Goal: Task Accomplishment & Management: Use online tool/utility

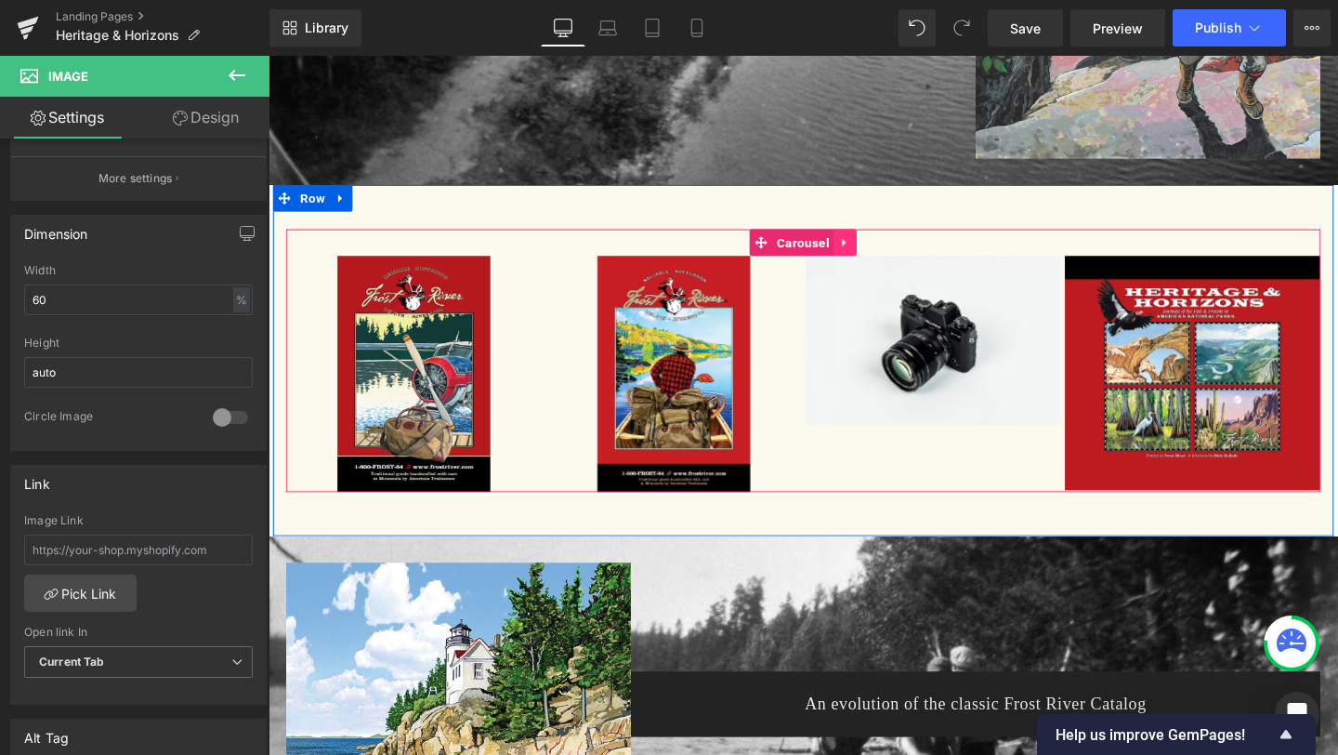
click at [873, 254] on icon at bounding box center [874, 251] width 4 height 8
click at [887, 252] on icon at bounding box center [887, 251] width 13 height 13
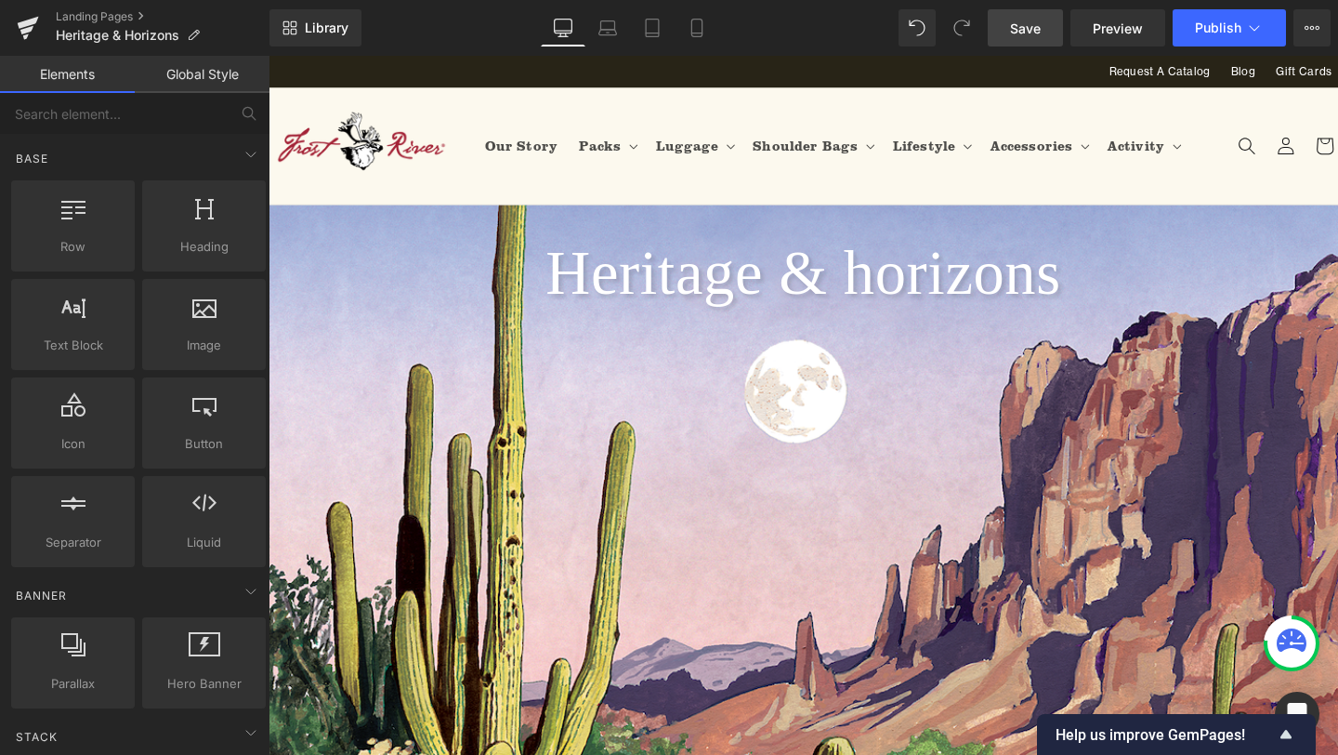
click at [1039, 29] on span "Save" at bounding box center [1025, 29] width 31 height 20
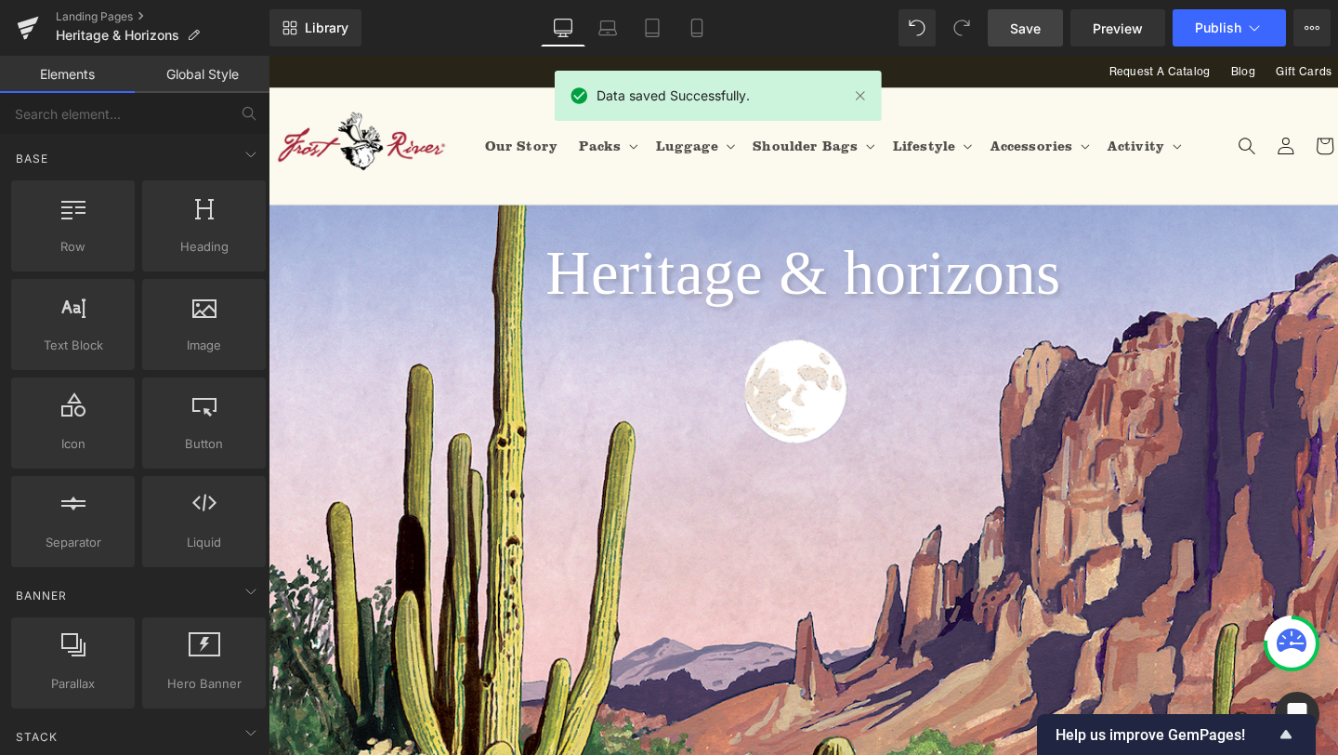
click at [774, 30] on div "Library Desktop Desktop Laptop Tablet Mobile Save Preview Publish Scheduled Vie…" at bounding box center [804, 27] width 1069 height 37
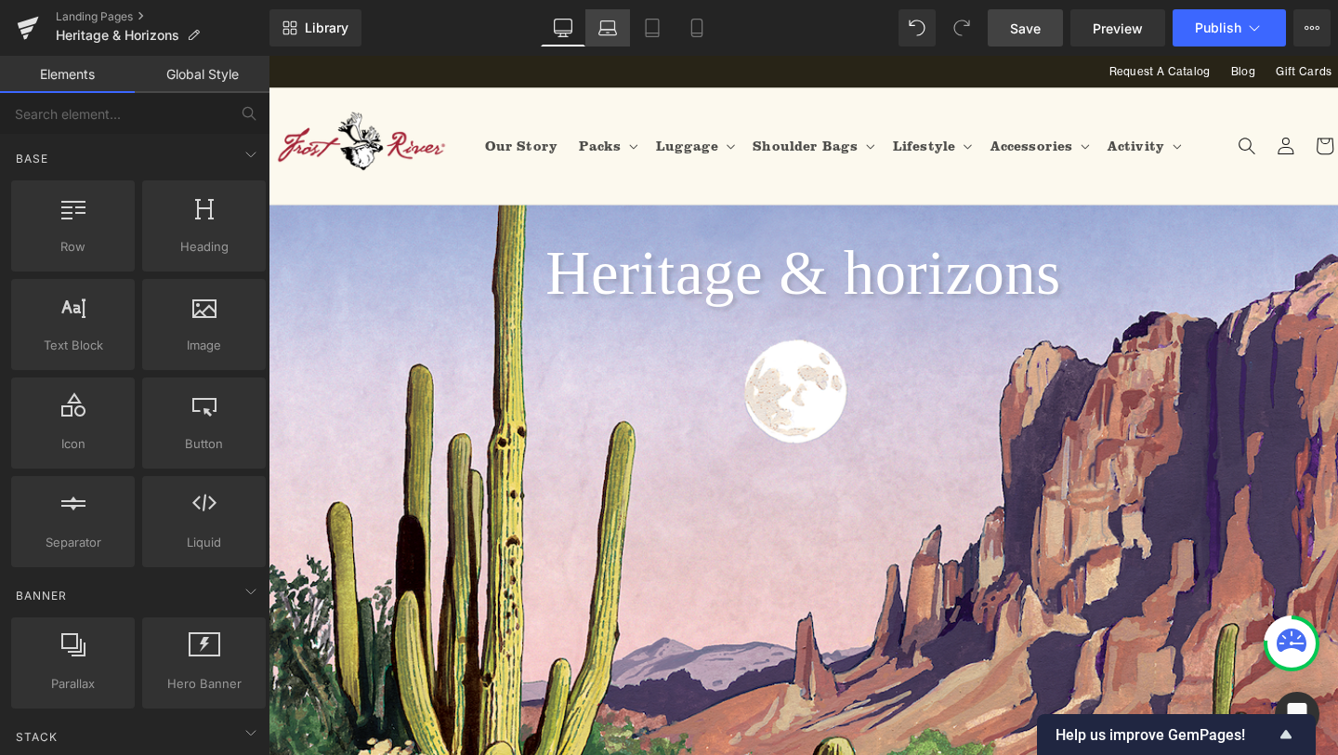
click at [598, 19] on icon at bounding box center [607, 28] width 19 height 19
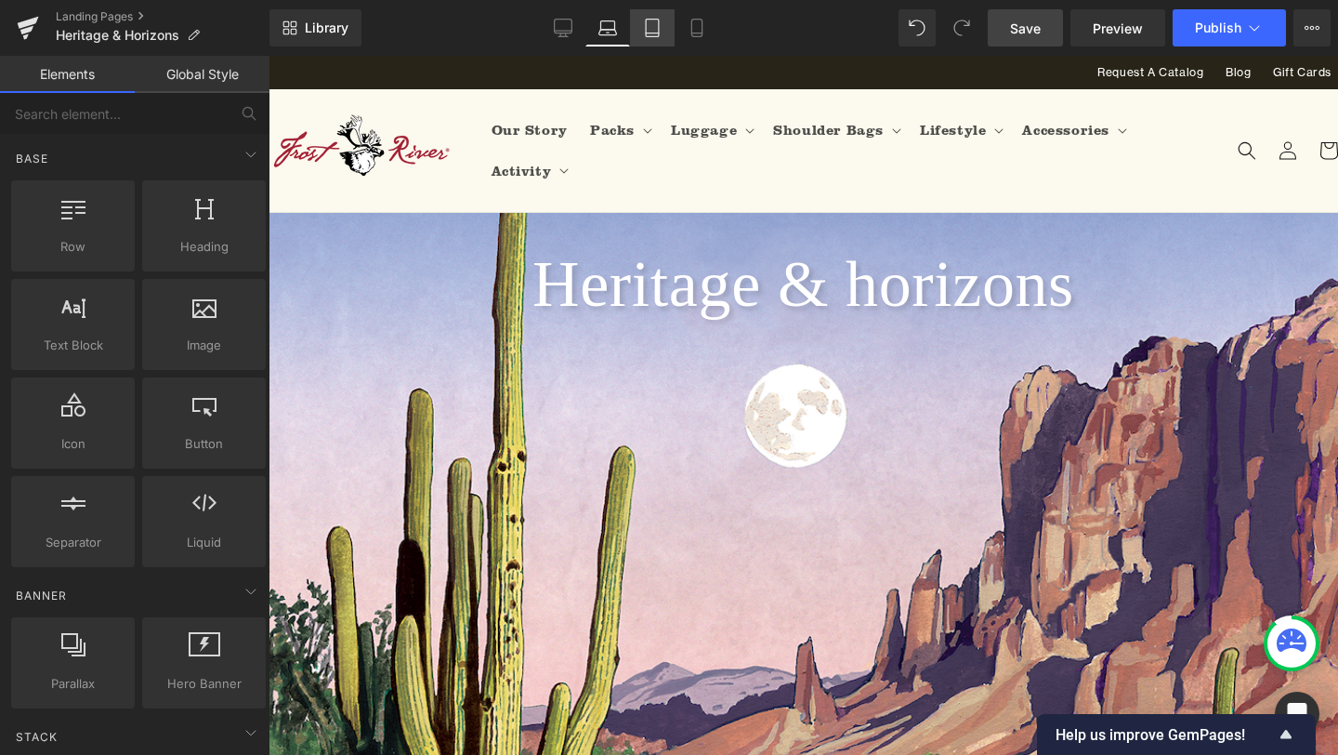
click at [658, 24] on icon at bounding box center [652, 28] width 19 height 19
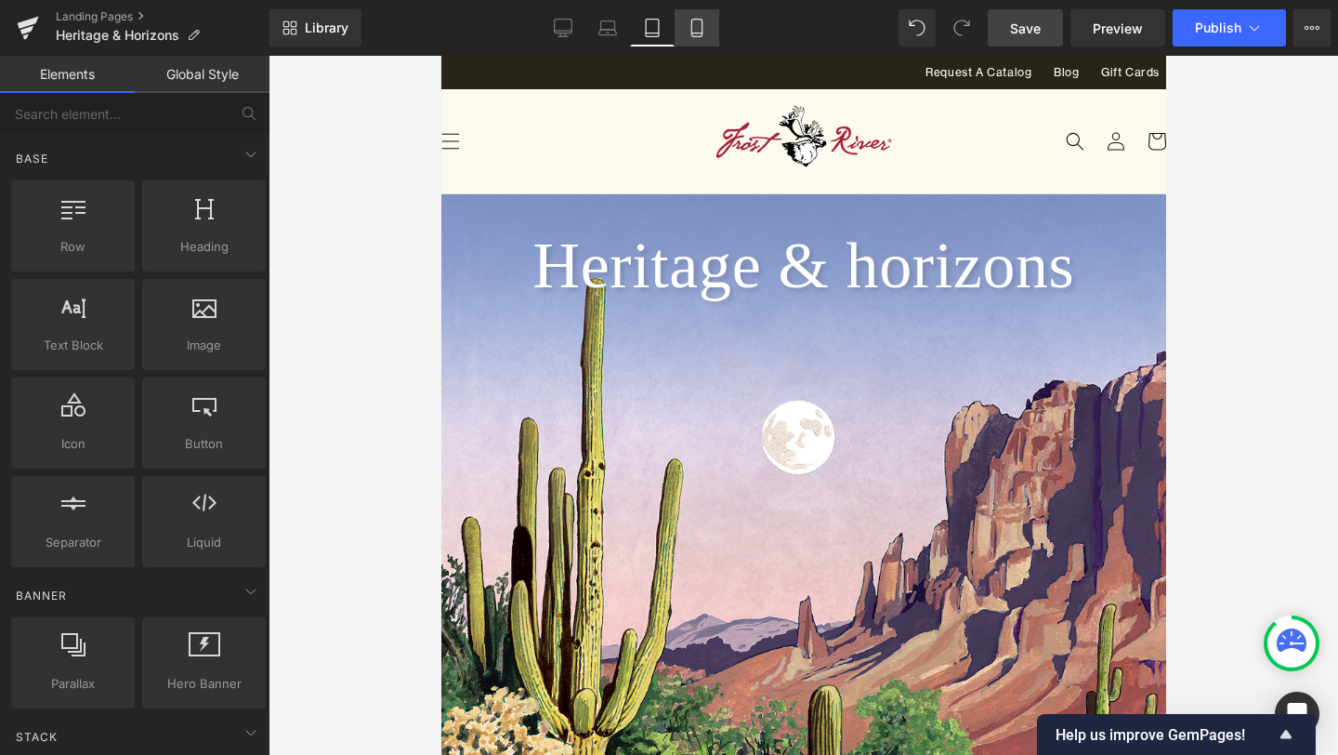
click at [704, 28] on icon at bounding box center [697, 28] width 19 height 19
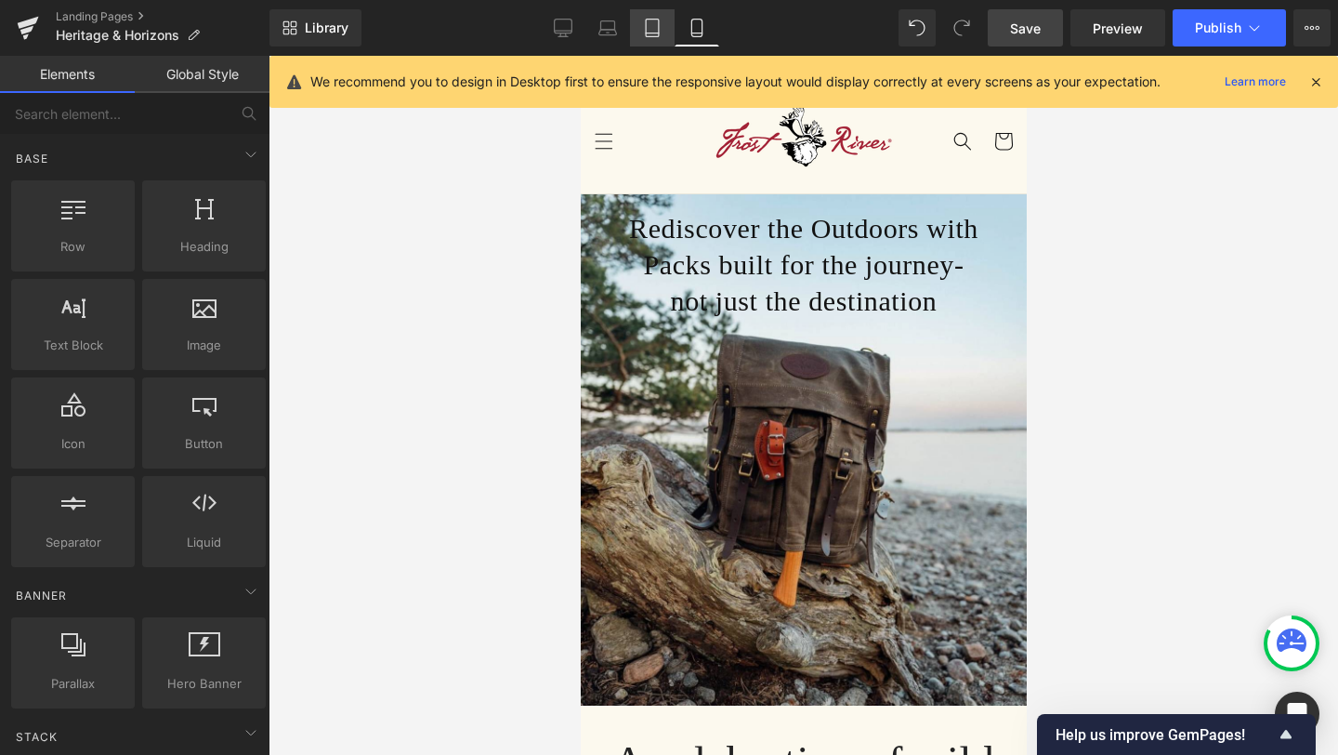
click at [651, 19] on icon at bounding box center [652, 28] width 19 height 19
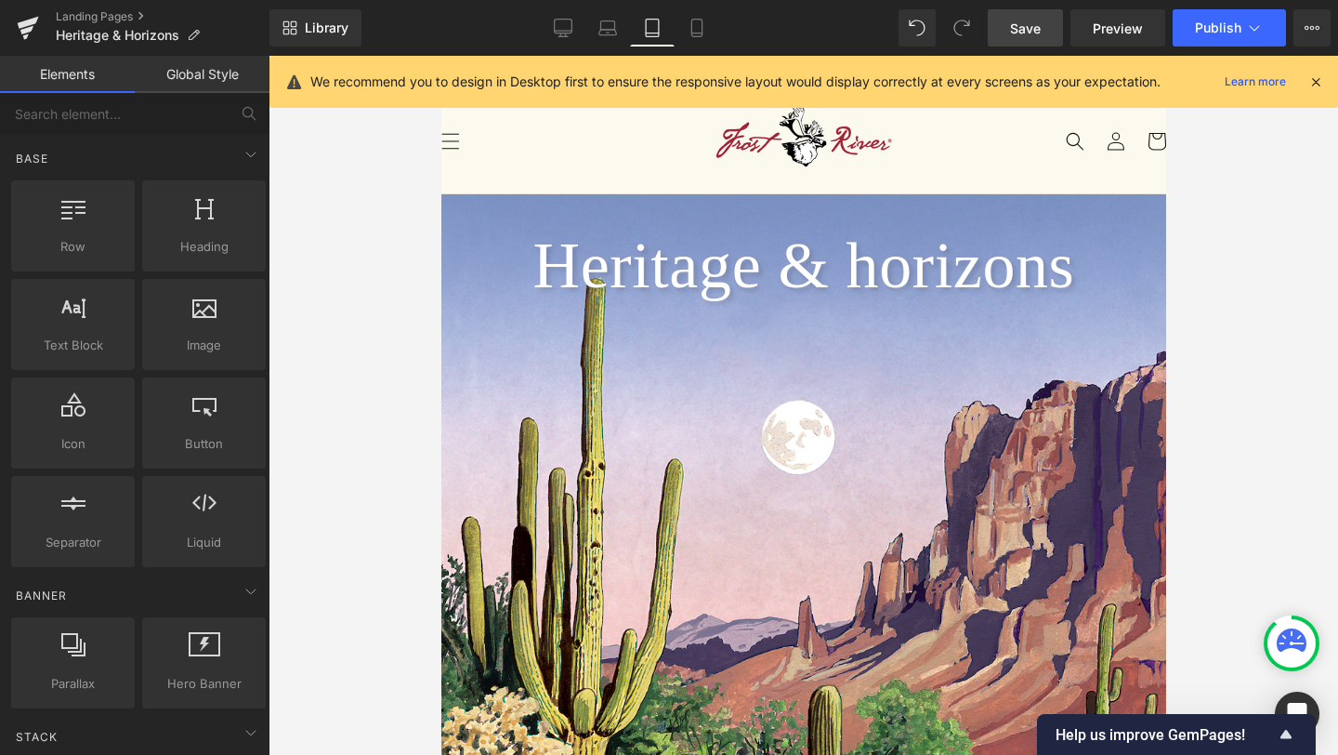
click at [833, 258] on div "Heritage & horizons Heading" at bounding box center [803, 265] width 725 height 85
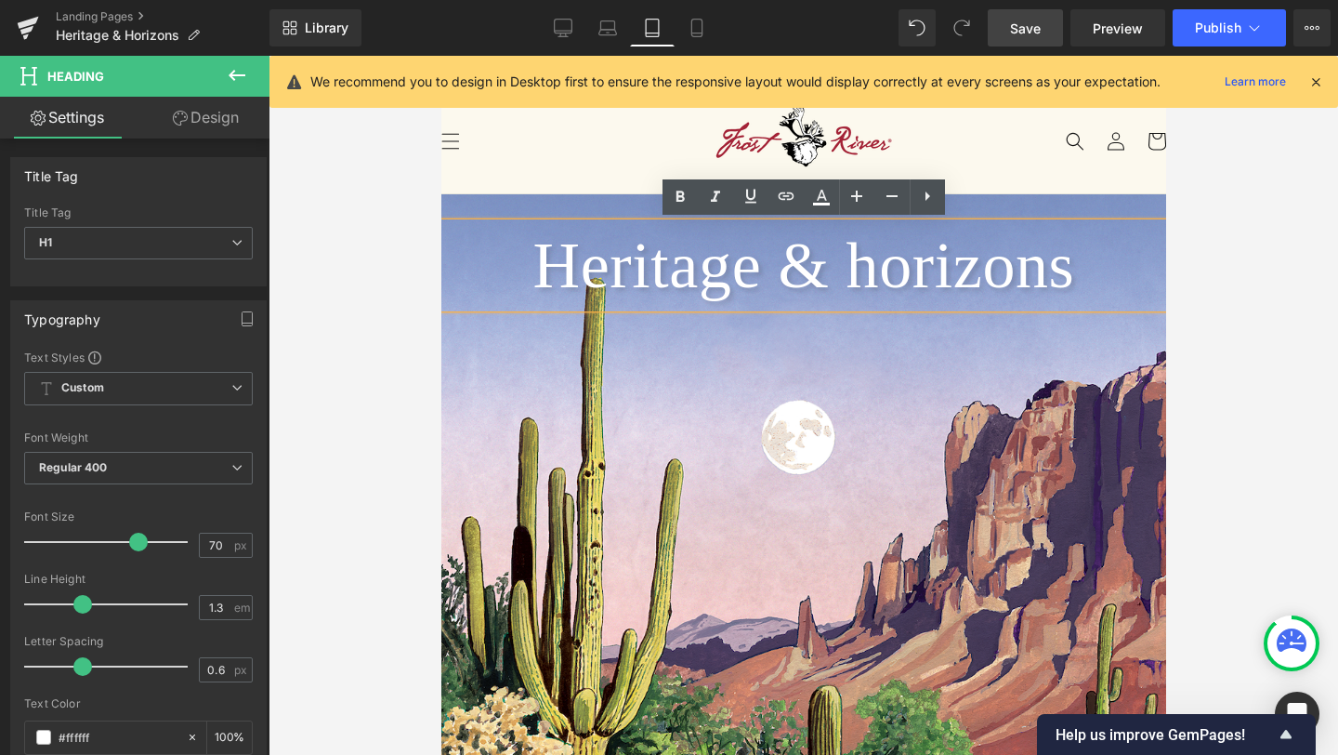
drag, startPoint x: 1032, startPoint y: 259, endPoint x: 580, endPoint y: 263, distance: 452.6
click at [580, 263] on h1 "Heritage & horizons" at bounding box center [803, 265] width 725 height 85
copy h1 "Heritage & horizons"
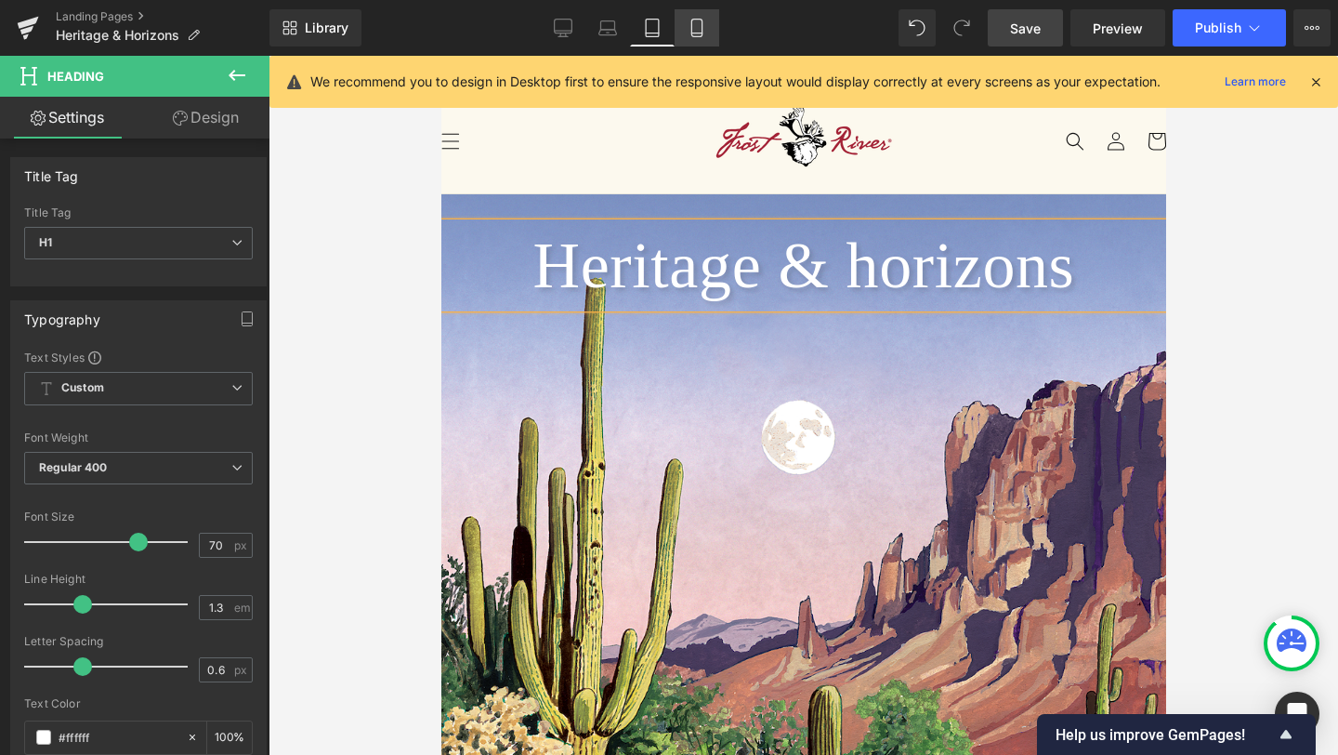
click at [707, 22] on link "Mobile" at bounding box center [697, 27] width 45 height 37
type input "100"
type input "20"
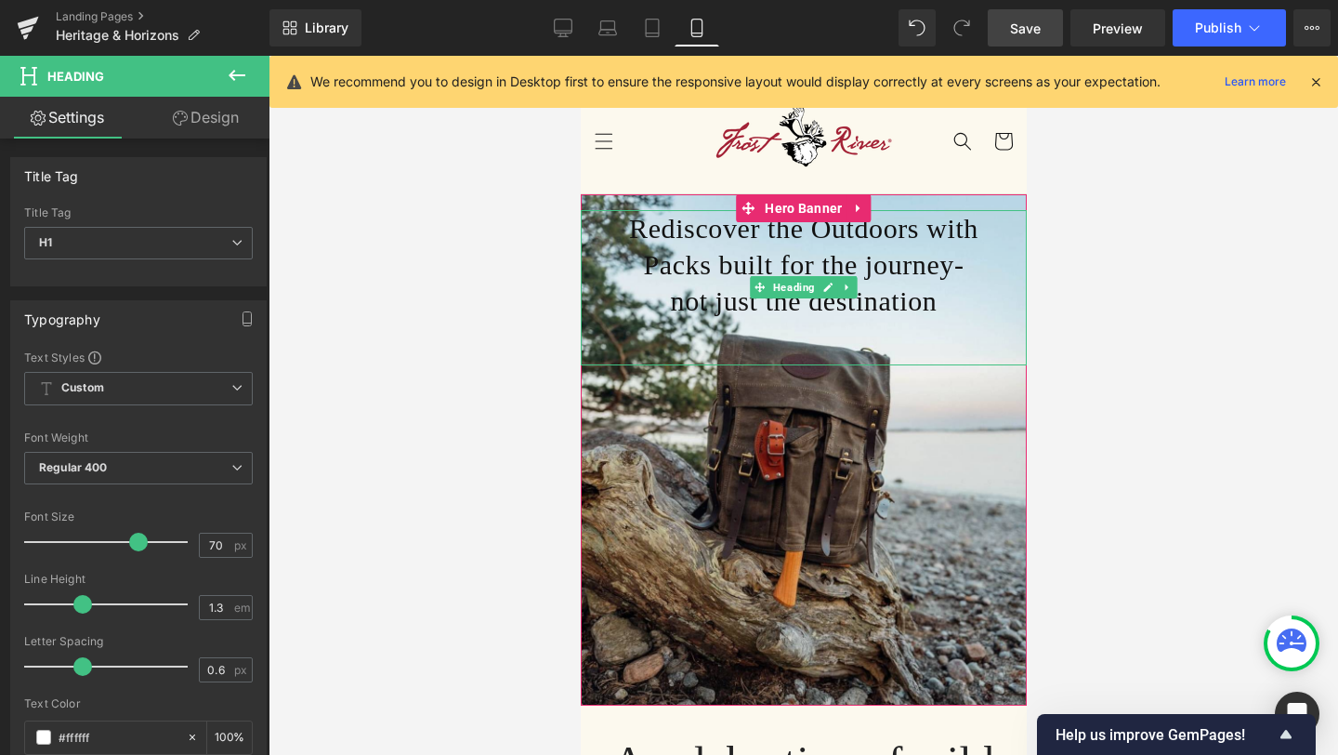
click at [789, 303] on h1 "not just the destination" at bounding box center [803, 301] width 446 height 36
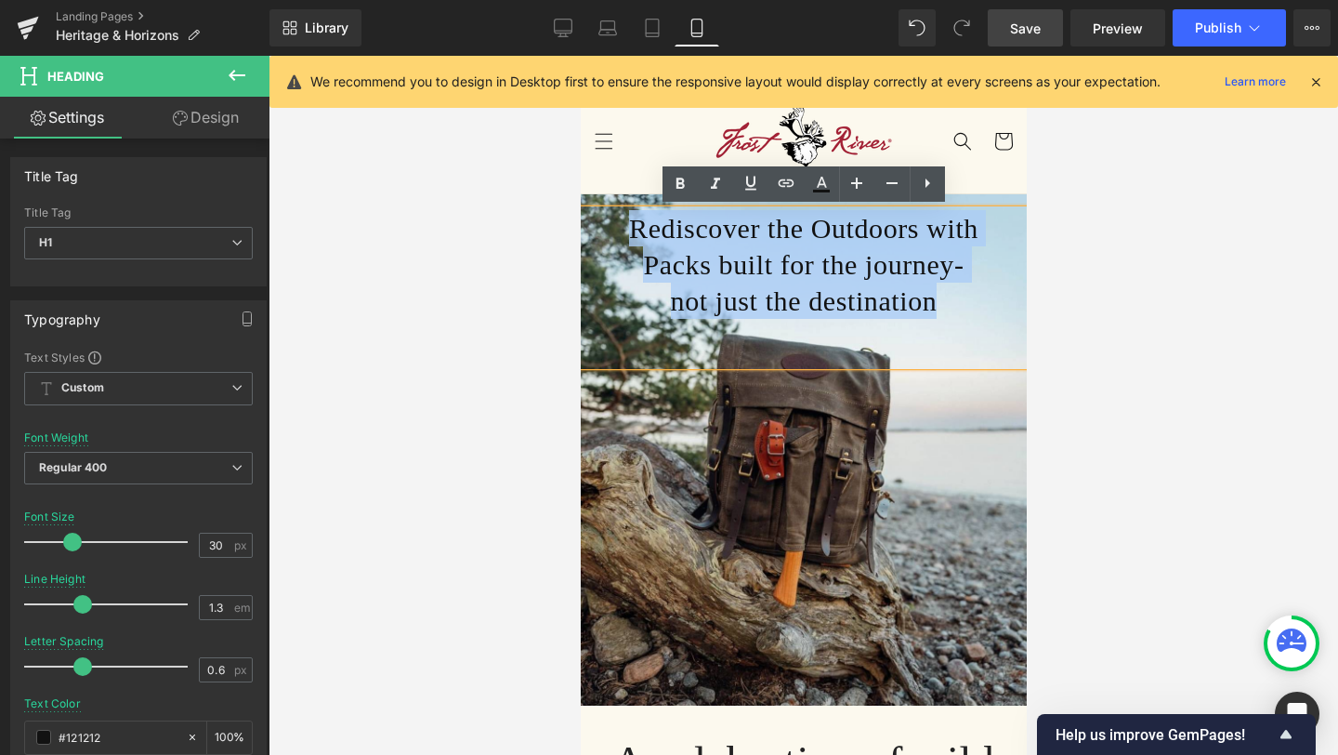
drag, startPoint x: 930, startPoint y: 305, endPoint x: 602, endPoint y: 233, distance: 335.8
click at [602, 233] on div "Rediscover the Outdoors with Packs built for the journey- not just the destinat…" at bounding box center [803, 287] width 446 height 155
paste div
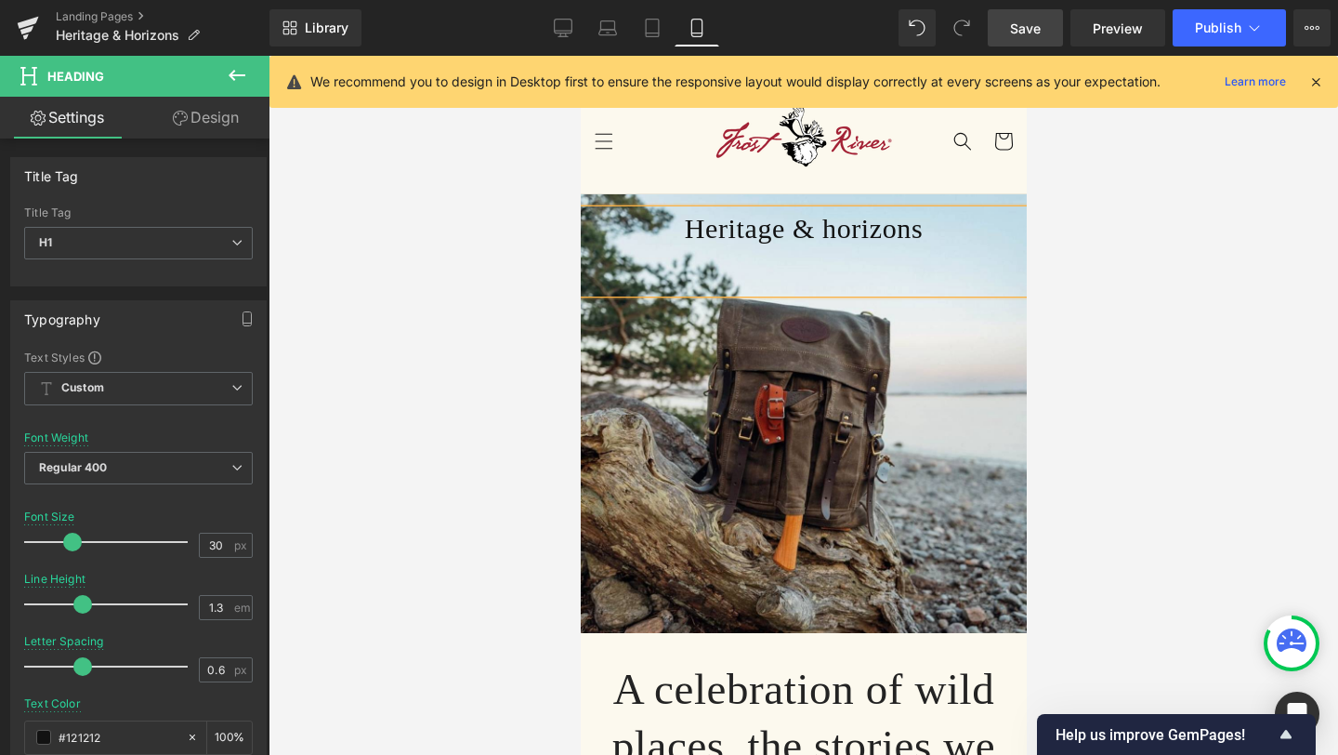
click at [786, 292] on div "Heritage & horizons" at bounding box center [803, 251] width 446 height 83
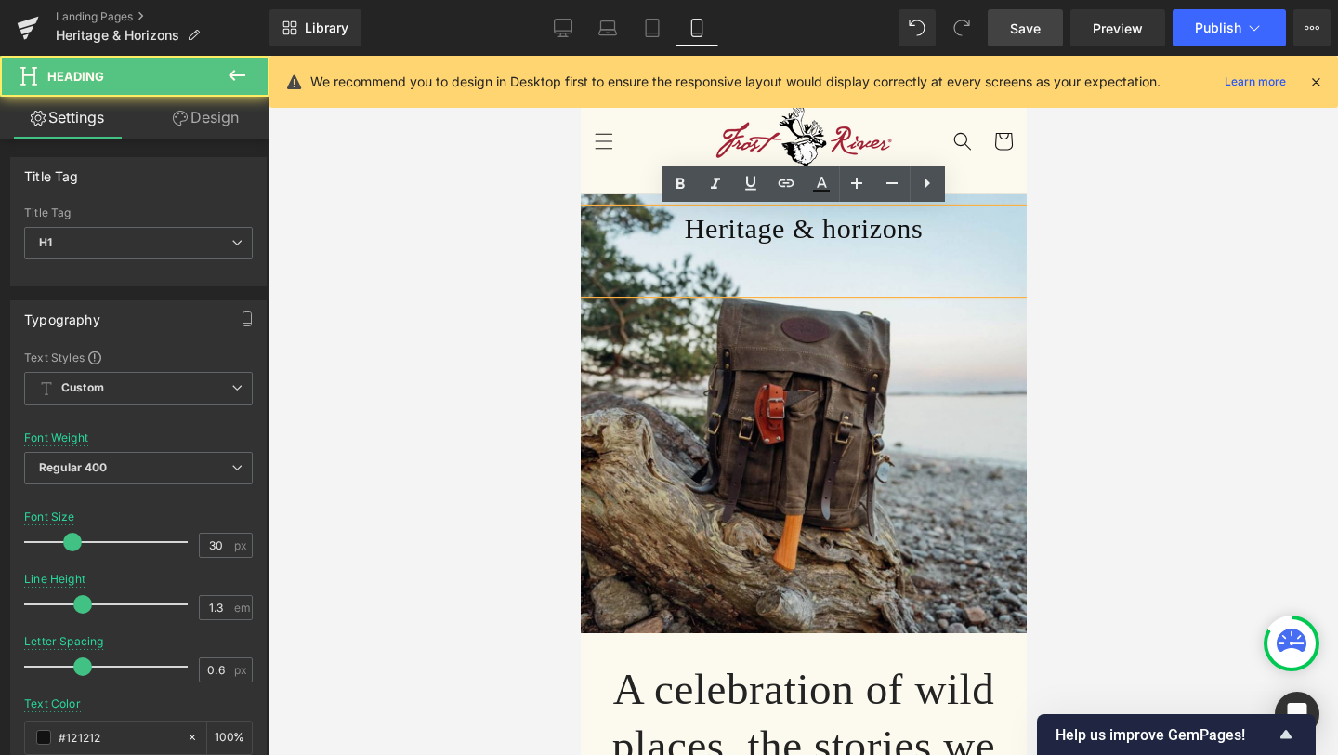
click at [826, 268] on div "Heritage & horizons" at bounding box center [803, 251] width 446 height 83
drag, startPoint x: 926, startPoint y: 226, endPoint x: 670, endPoint y: 225, distance: 255.6
click at [670, 225] on h1 "Heritage & horizons" at bounding box center [803, 228] width 446 height 36
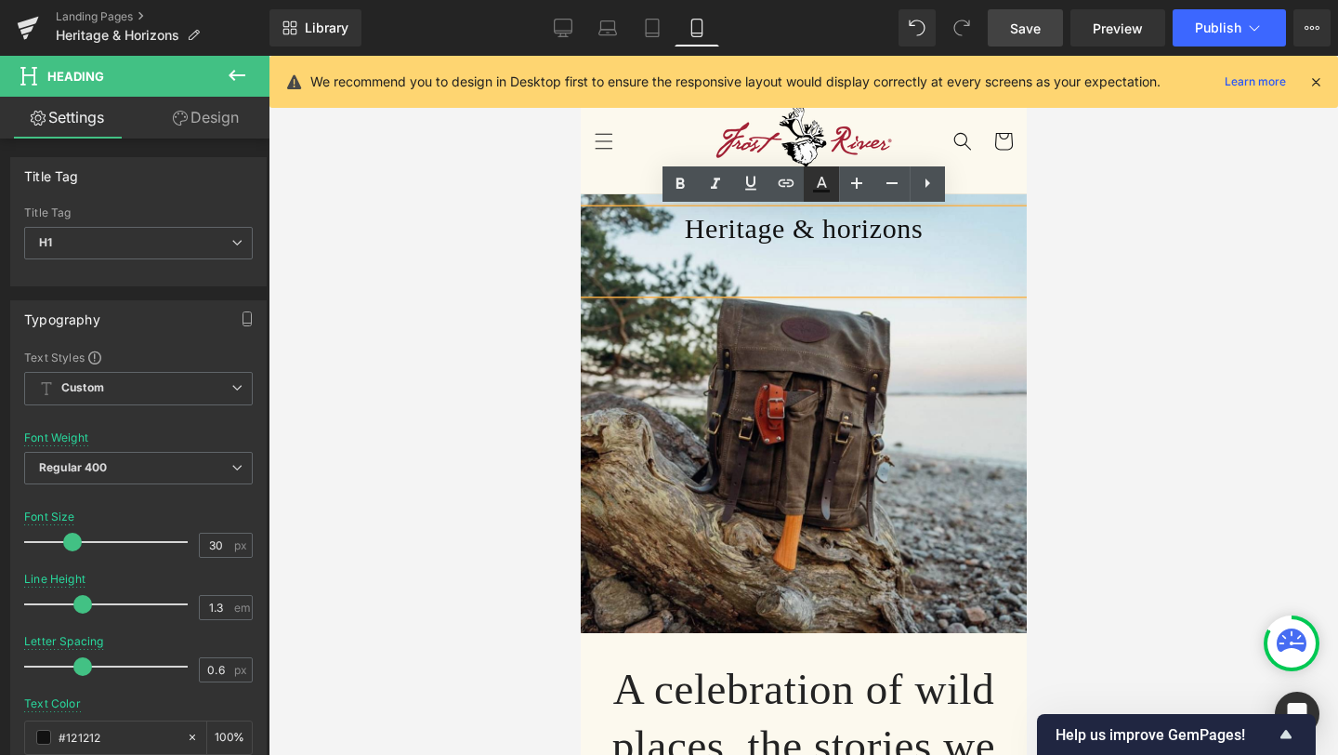
click at [827, 184] on icon at bounding box center [821, 184] width 22 height 22
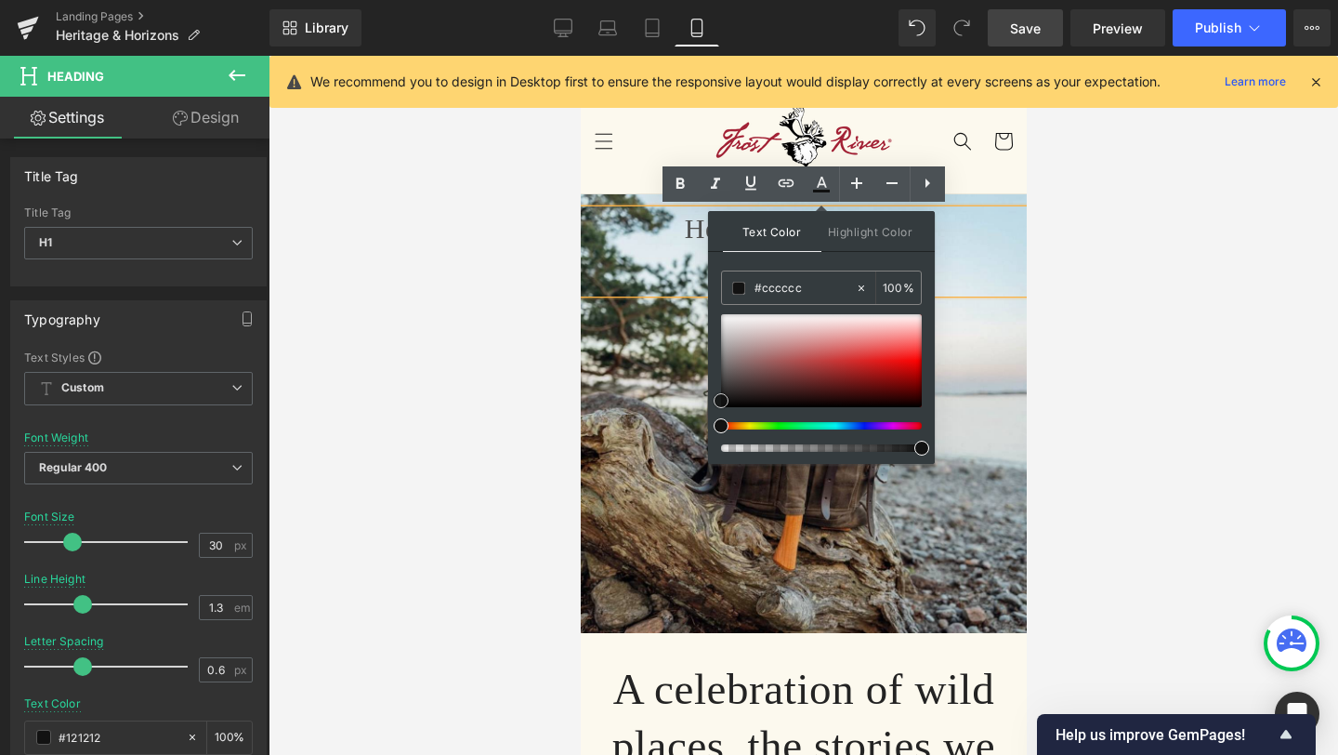
type input "#ffffff"
drag, startPoint x: 1297, startPoint y: 456, endPoint x: 697, endPoint y: 273, distance: 627.7
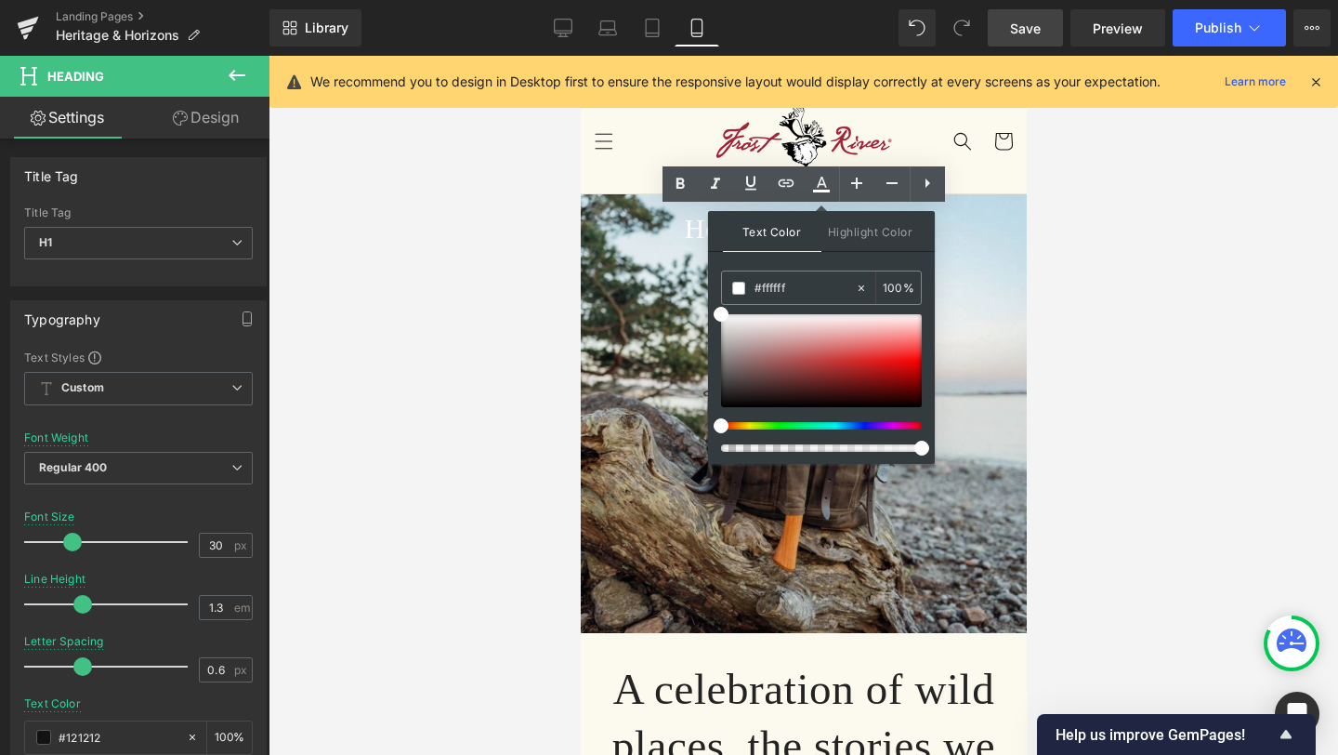
click at [1145, 256] on div at bounding box center [804, 405] width 1070 height 699
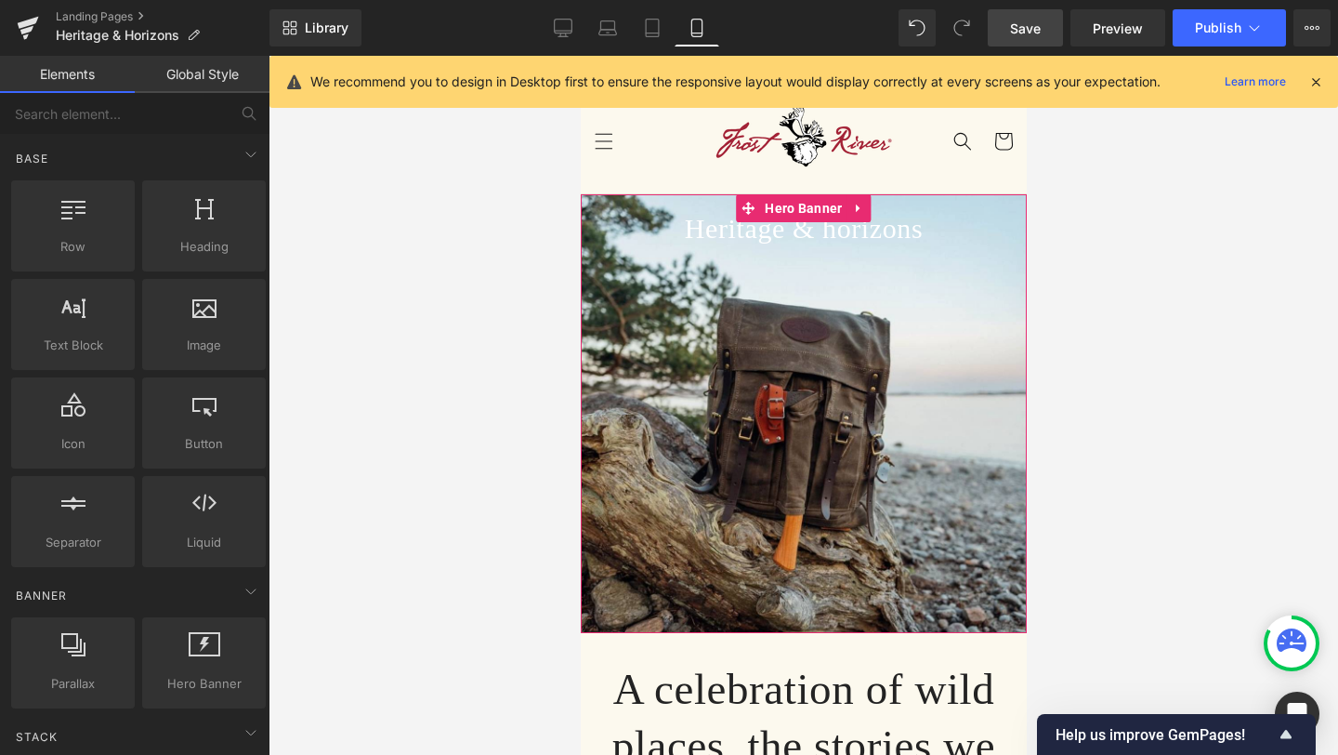
click at [996, 373] on div at bounding box center [803, 413] width 446 height 439
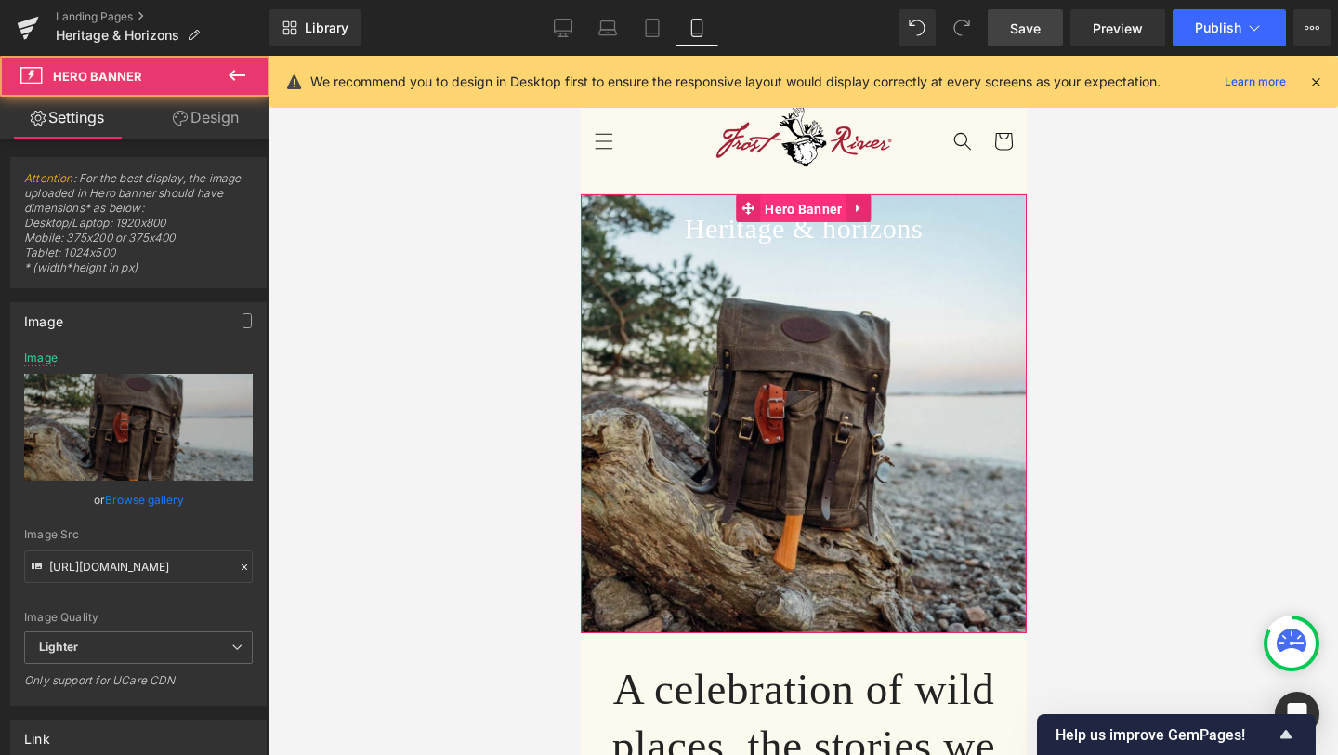
click at [803, 211] on span "Hero Banner" at bounding box center [802, 209] width 86 height 28
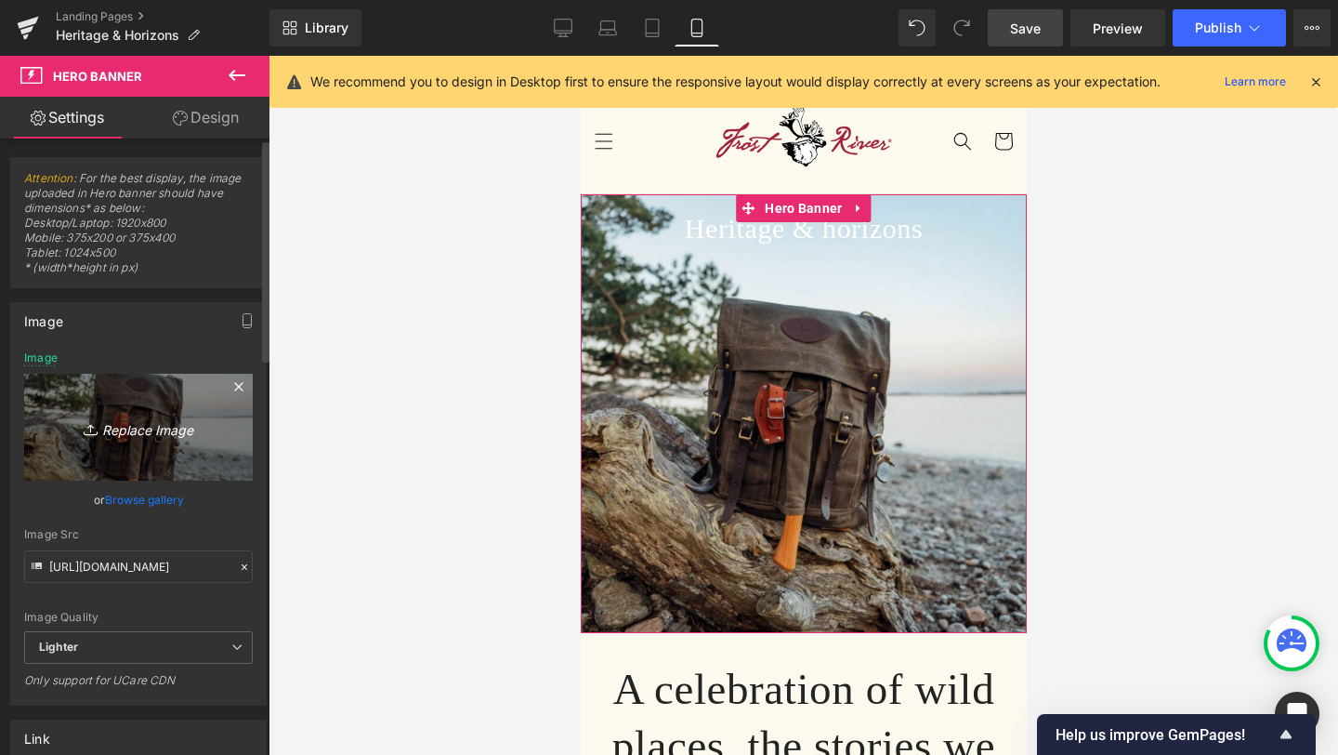
click at [155, 428] on icon "Replace Image" at bounding box center [138, 426] width 149 height 23
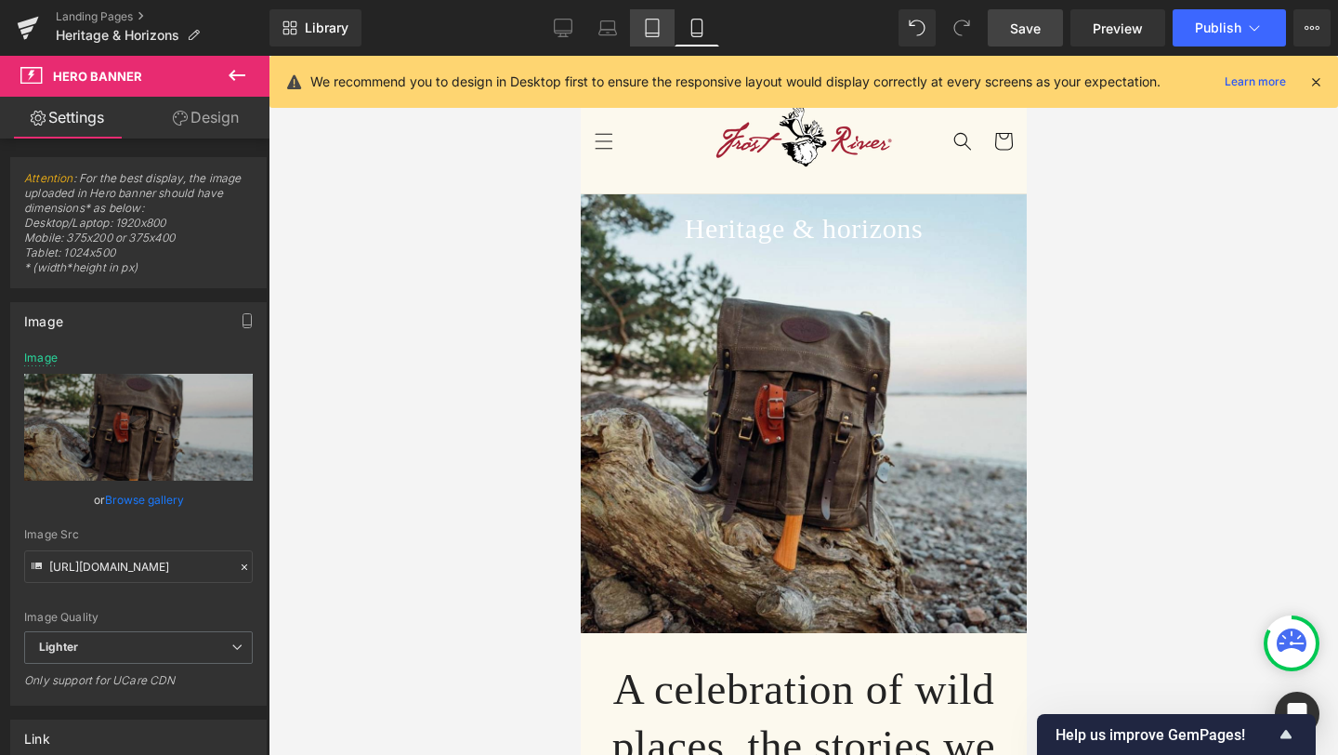
click at [659, 32] on icon at bounding box center [652, 29] width 13 height 18
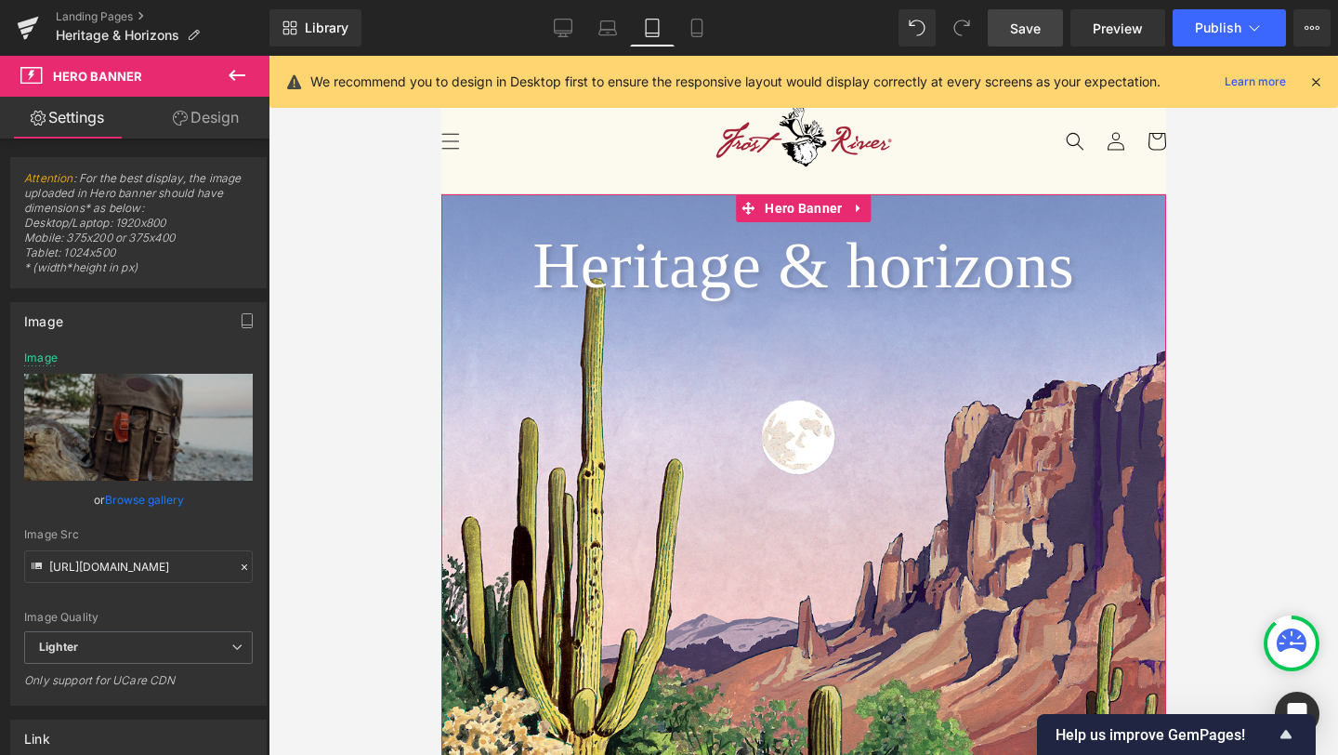
type input "[URL][DOMAIN_NAME]"
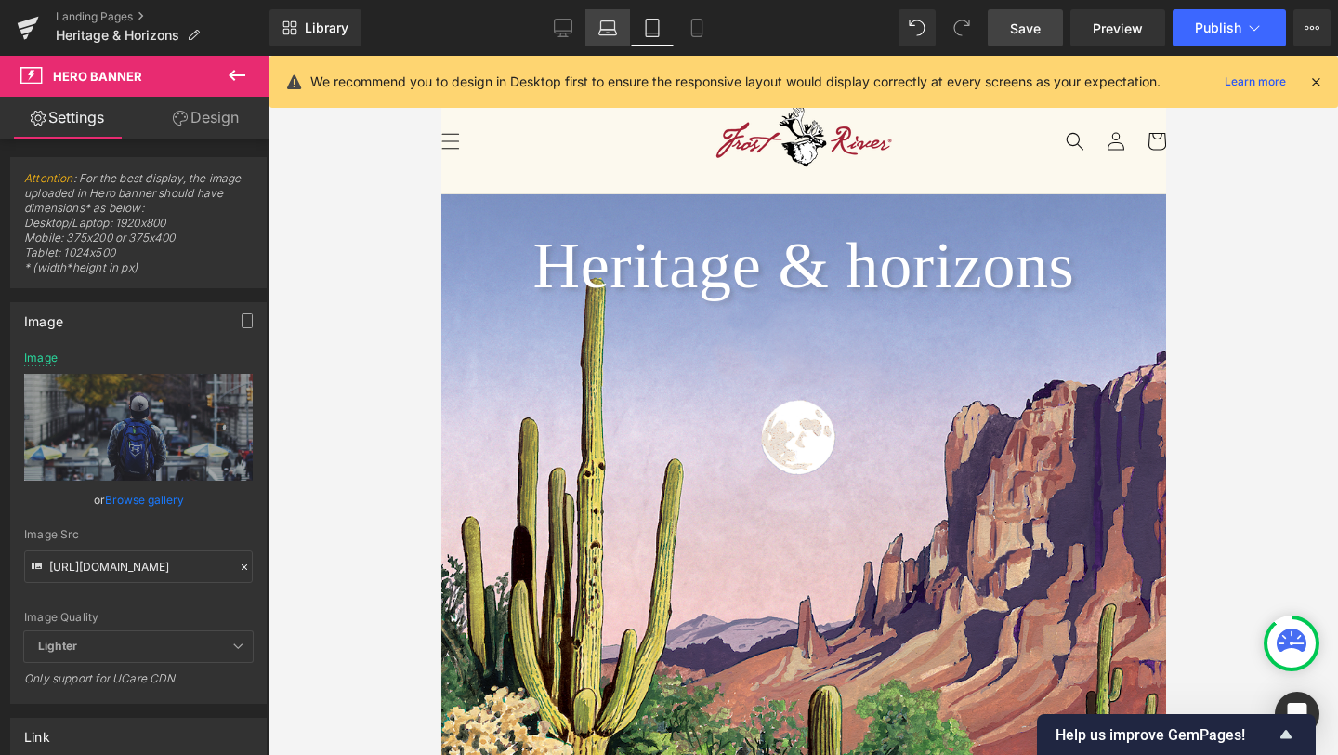
click at [621, 23] on link "Laptop" at bounding box center [607, 27] width 45 height 37
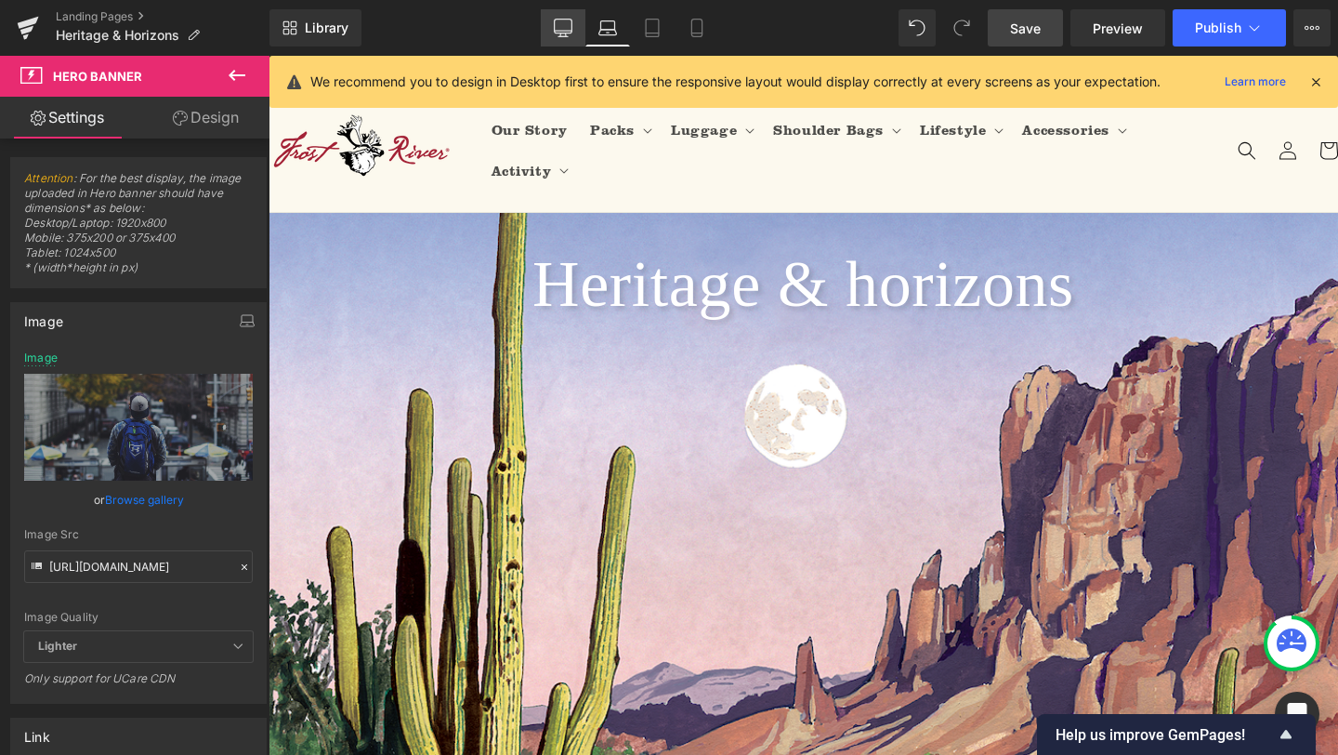
click at [564, 31] on icon at bounding box center [564, 31] width 18 height 0
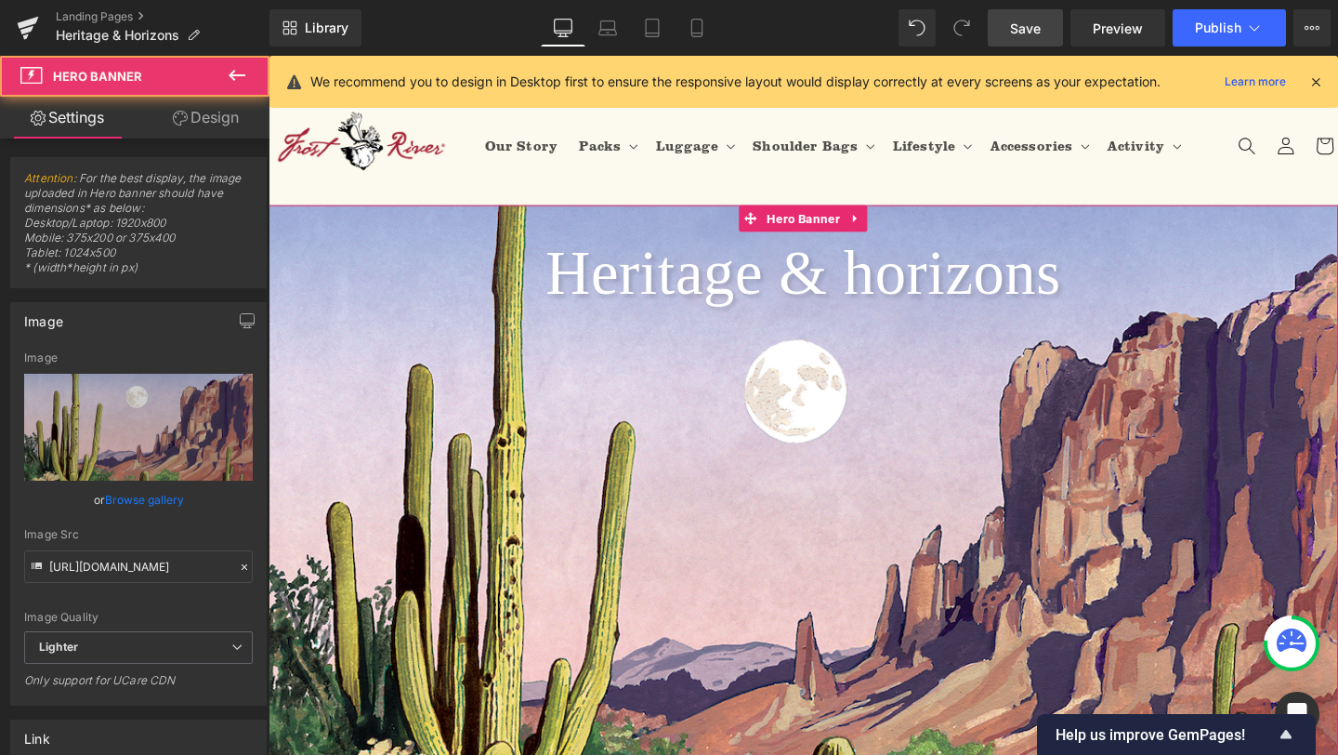
click at [618, 392] on span "Heritage & horizons Heading" at bounding box center [831, 423] width 1125 height 363
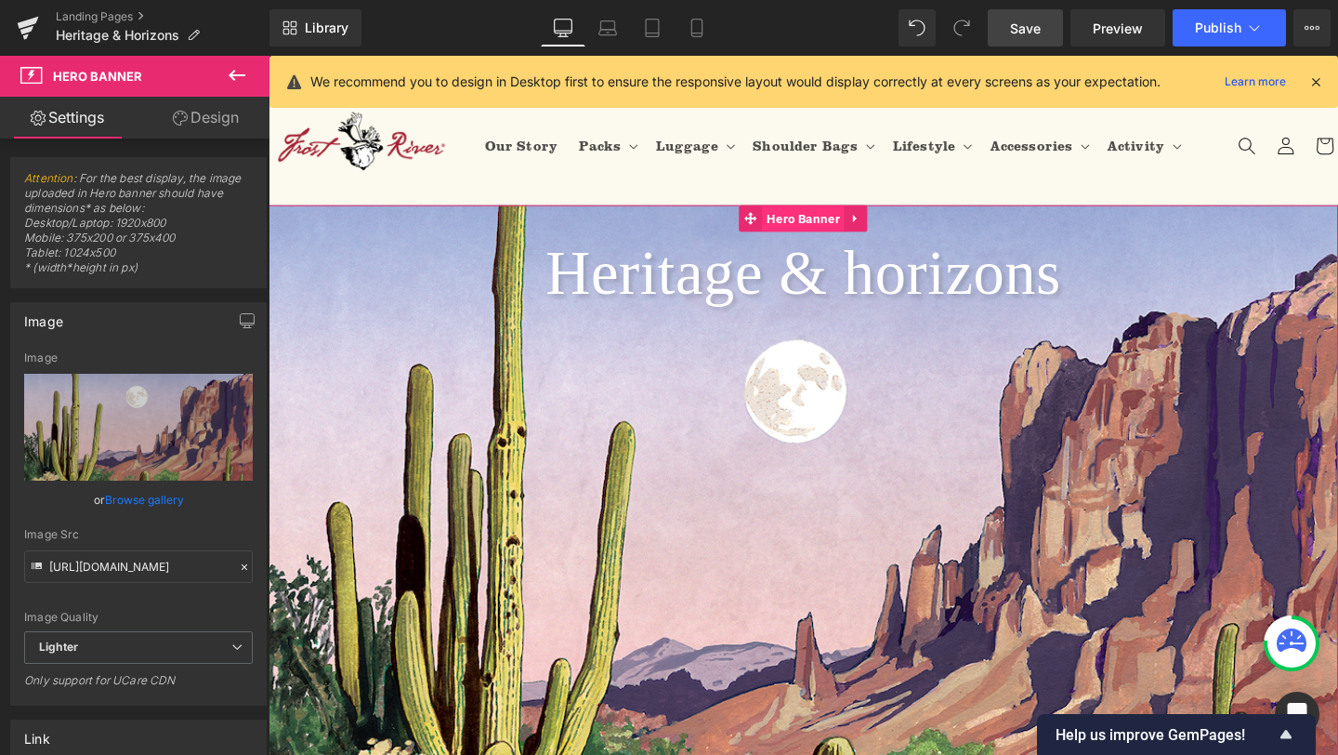
click at [851, 227] on span "Hero Banner" at bounding box center [830, 227] width 86 height 28
drag, startPoint x: 48, startPoint y: 568, endPoint x: 160, endPoint y: 631, distance: 128.2
click at [160, 631] on div "[URL][DOMAIN_NAME] Image Replace Image Upload image or Browse gallery Image Src…" at bounding box center [138, 527] width 255 height 353
click at [696, 24] on icon at bounding box center [697, 28] width 19 height 19
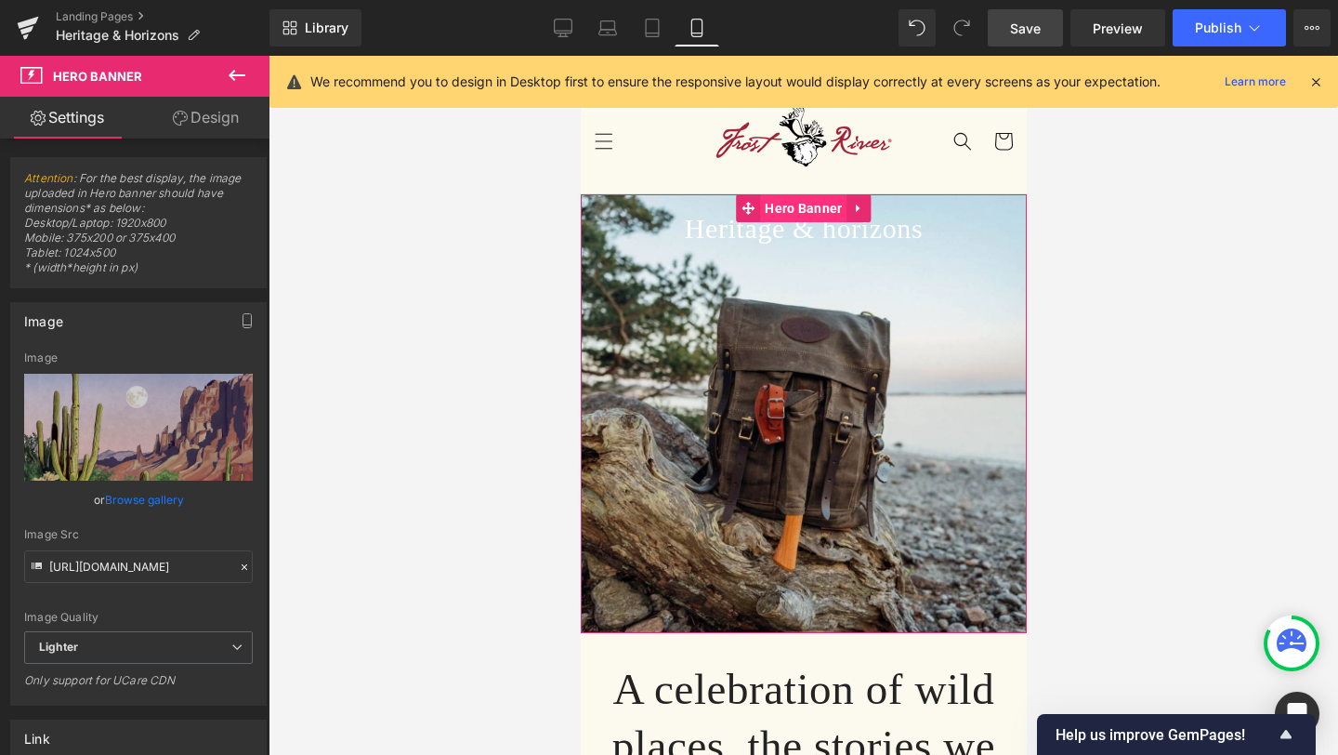
click at [809, 205] on span "Hero Banner" at bounding box center [802, 208] width 86 height 28
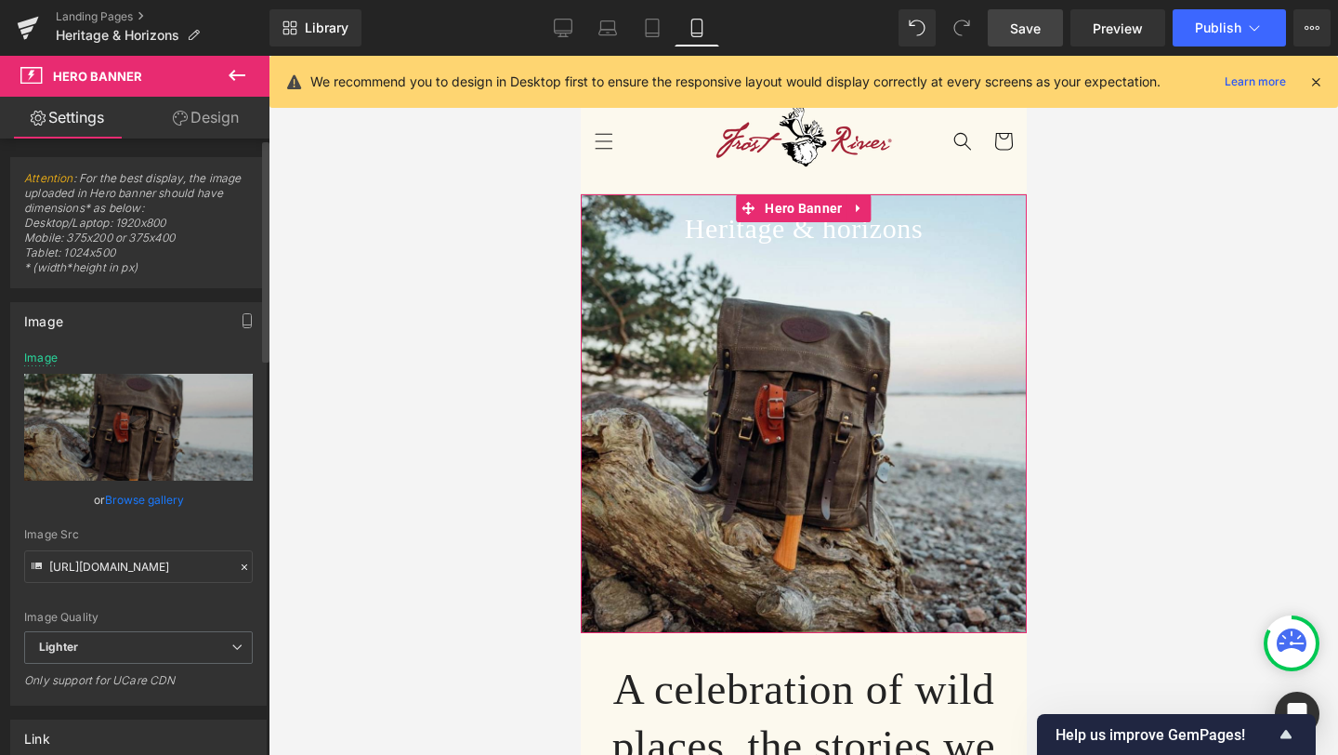
click at [239, 566] on icon at bounding box center [244, 566] width 13 height 13
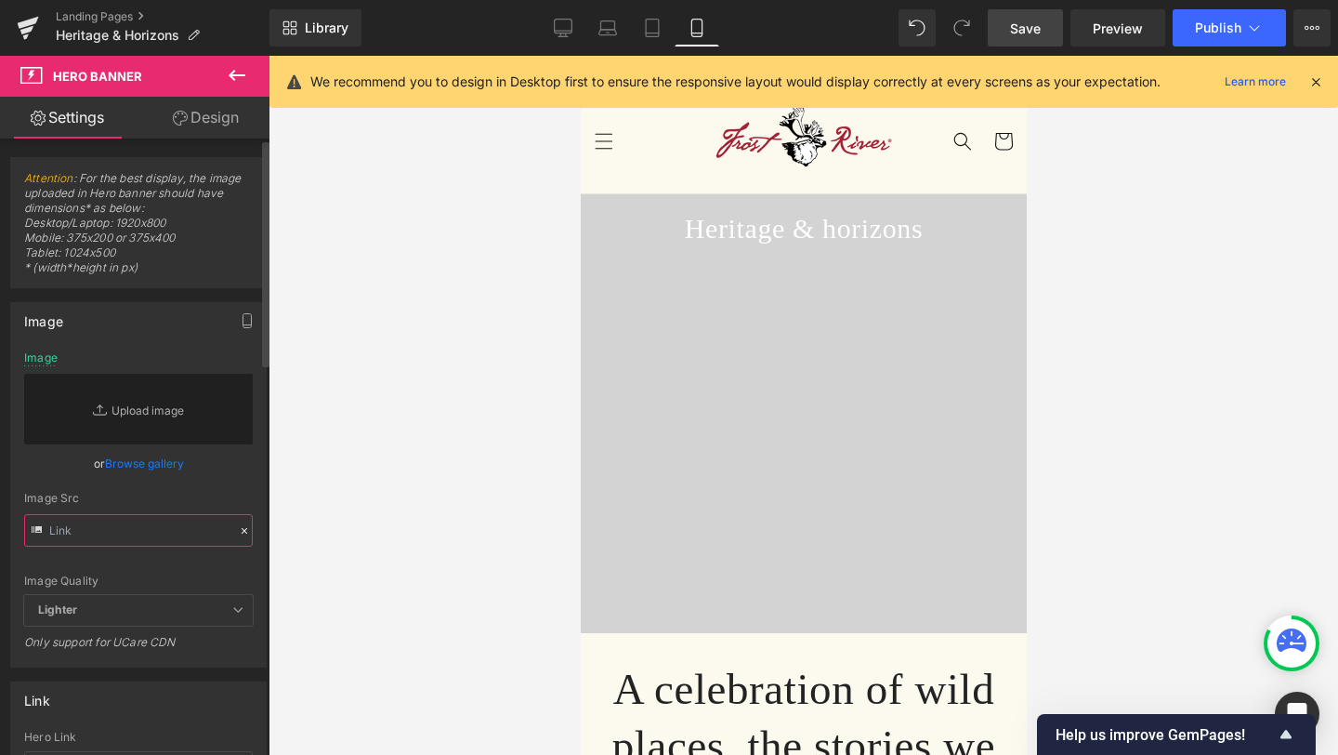
click at [142, 540] on input "text" at bounding box center [138, 530] width 229 height 33
paste input "[URL][DOMAIN_NAME]"
type input "[URL][DOMAIN_NAME]"
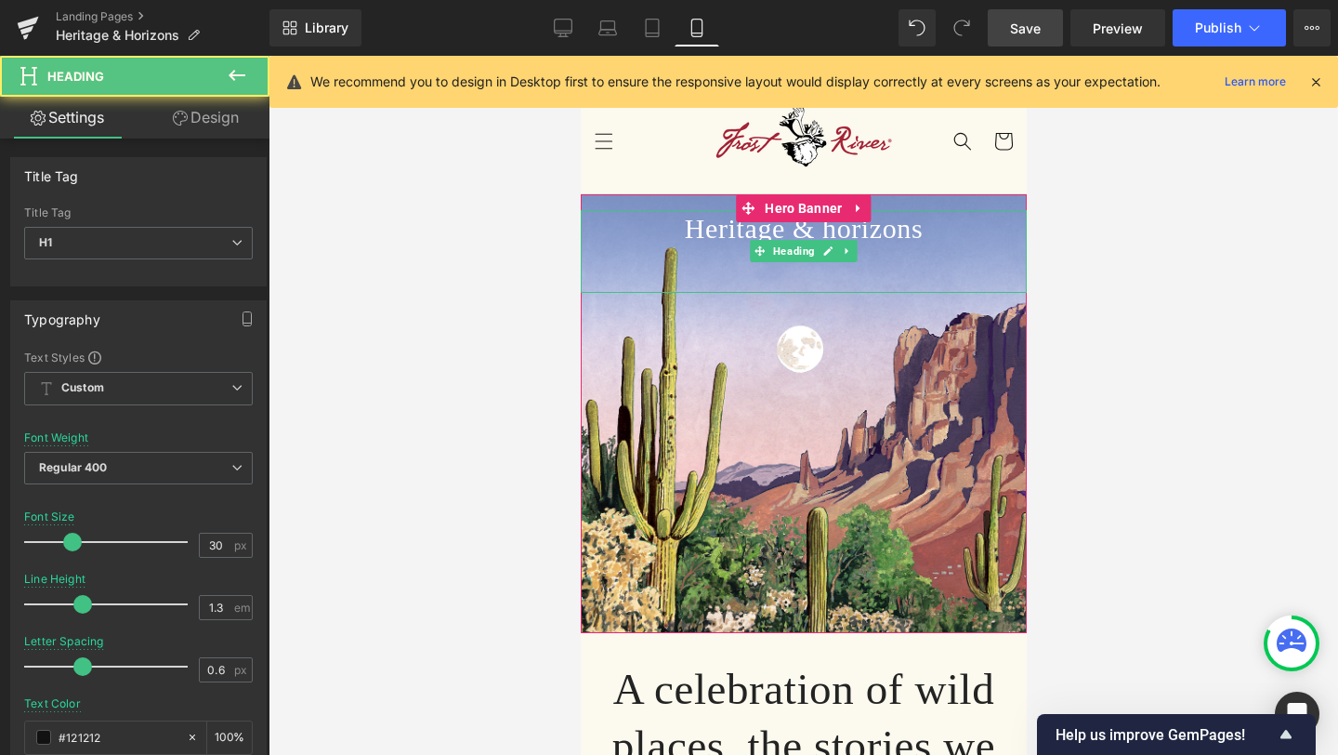
click at [912, 230] on h1 "Heritage & horizons" at bounding box center [803, 228] width 446 height 36
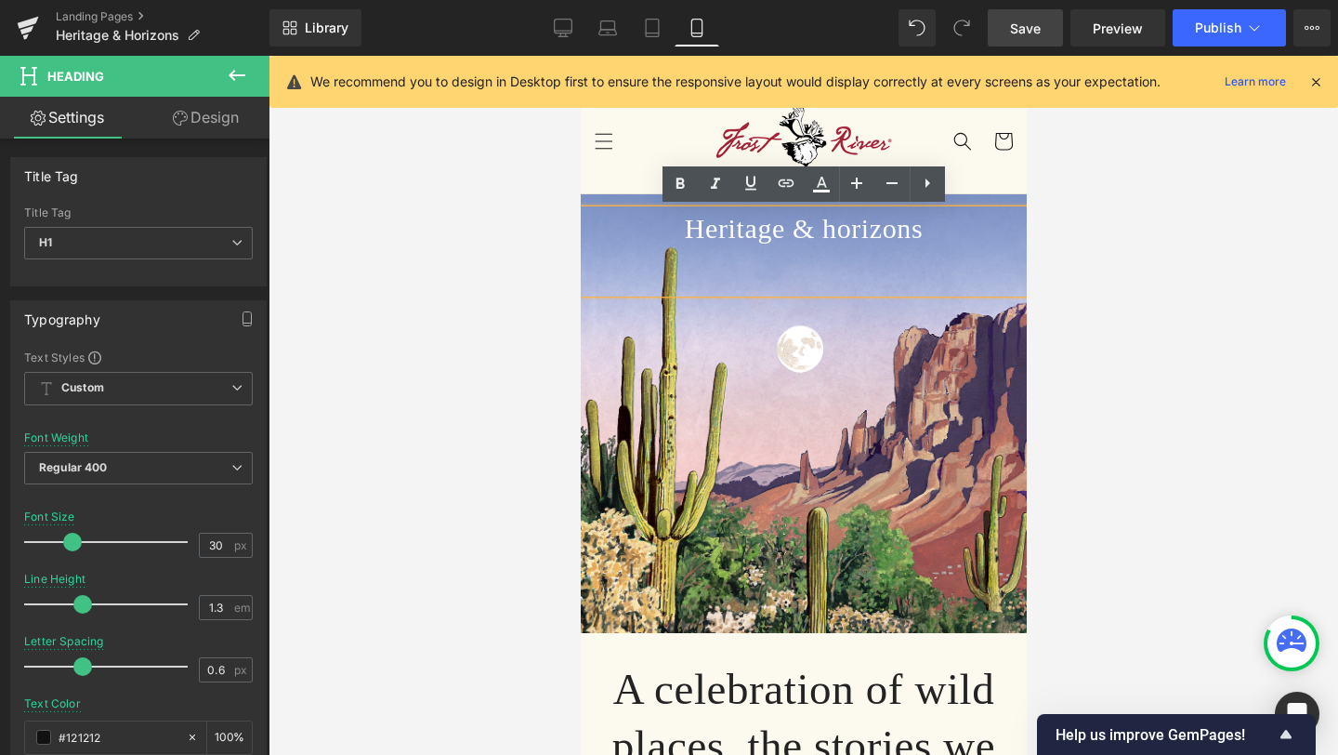
click at [870, 361] on div at bounding box center [803, 413] width 446 height 439
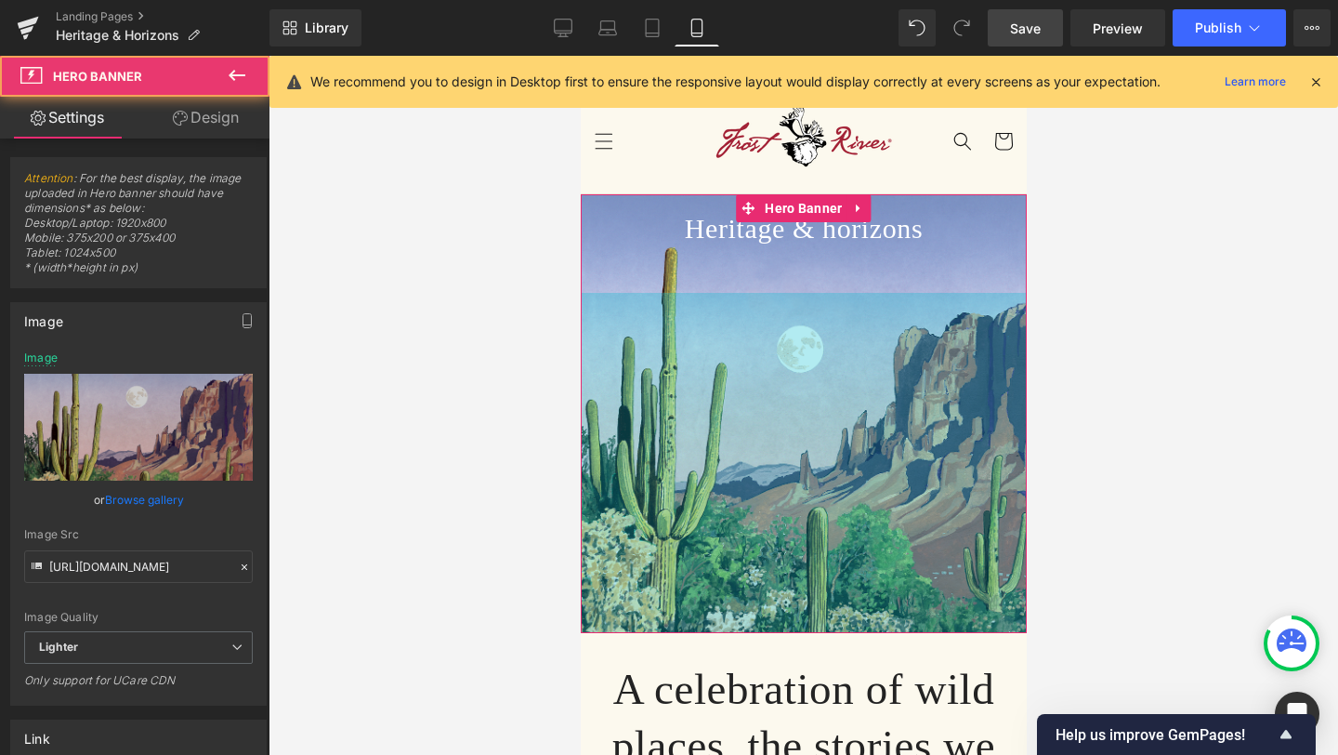
click at [870, 293] on div "Heritage & horizons Heading Hero Banner 366px" at bounding box center [803, 413] width 446 height 439
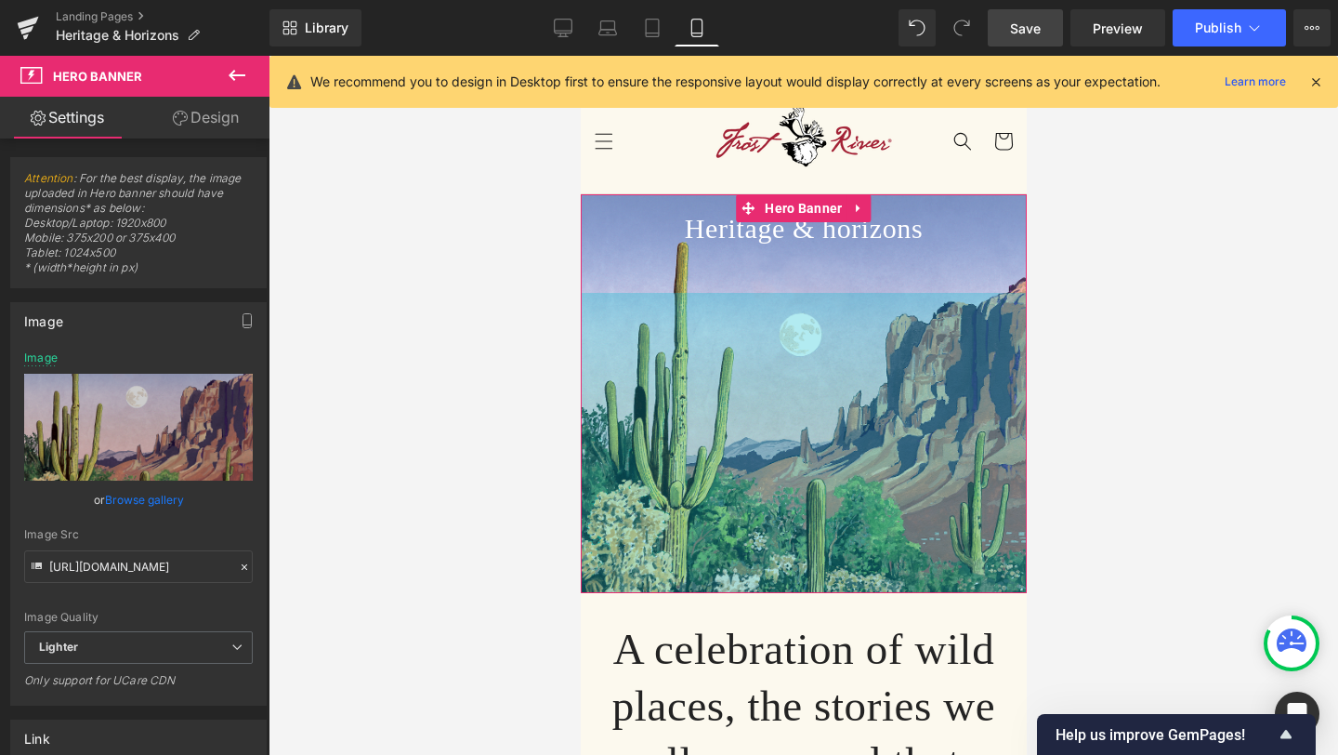
drag, startPoint x: 876, startPoint y: 337, endPoint x: 909, endPoint y: 285, distance: 61.4
click at [906, 297] on div "323px" at bounding box center [803, 443] width 446 height 300
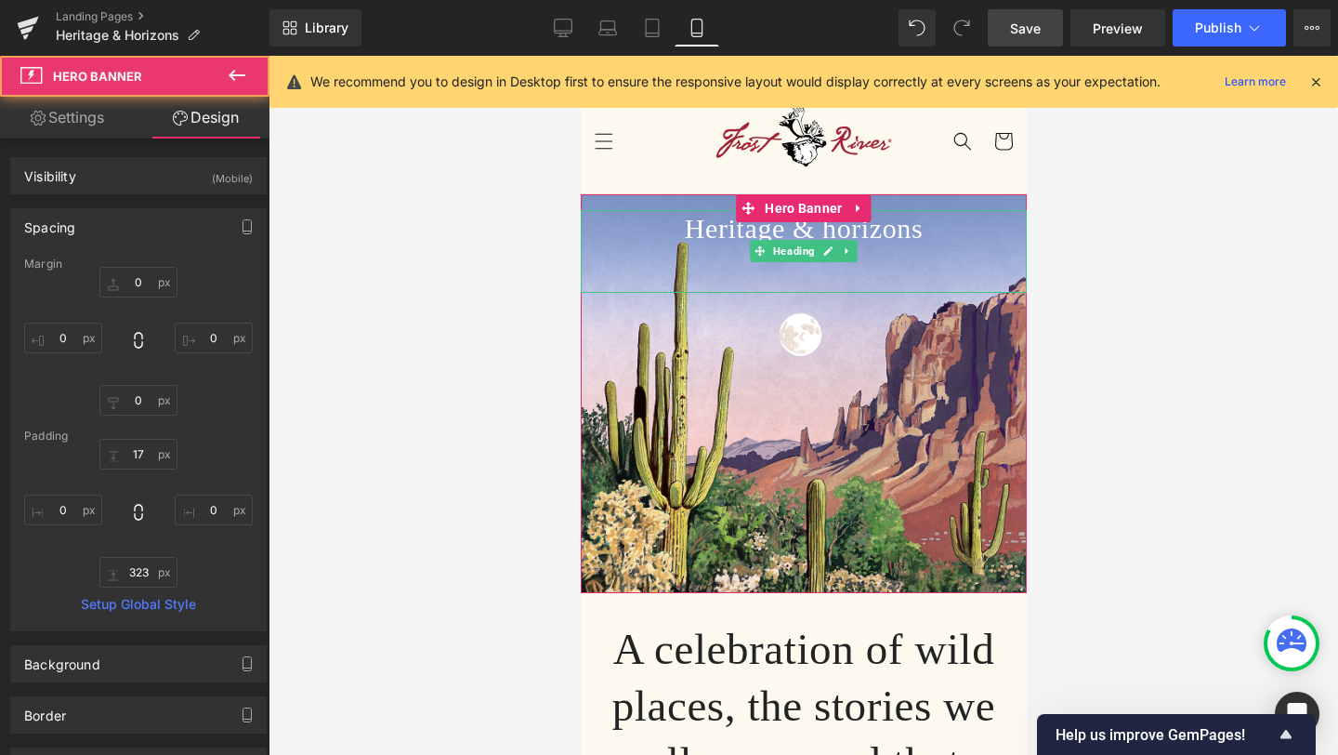
click at [936, 221] on h1 "Heritage & horizons" at bounding box center [803, 228] width 446 height 36
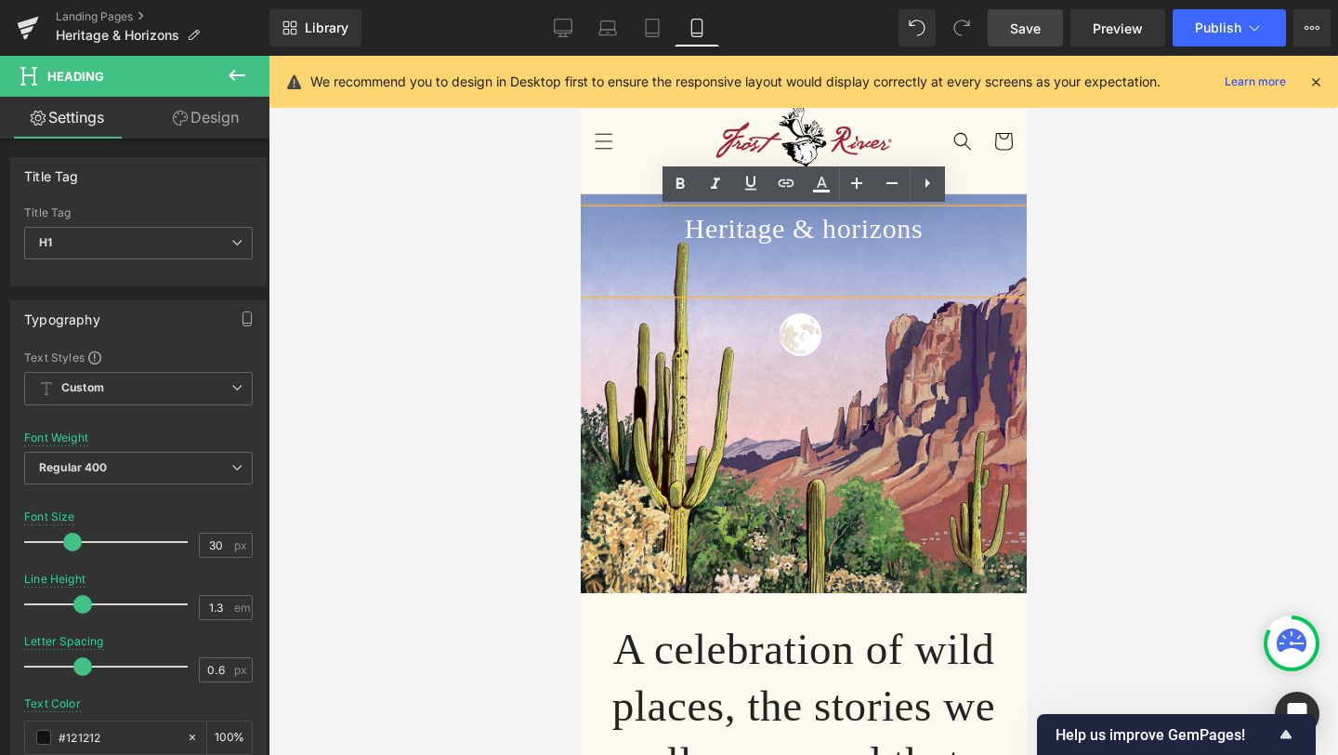
drag, startPoint x: 928, startPoint y: 225, endPoint x: 688, endPoint y: 230, distance: 240.7
click at [688, 230] on h1 "Heritage & horizons" at bounding box center [803, 228] width 446 height 36
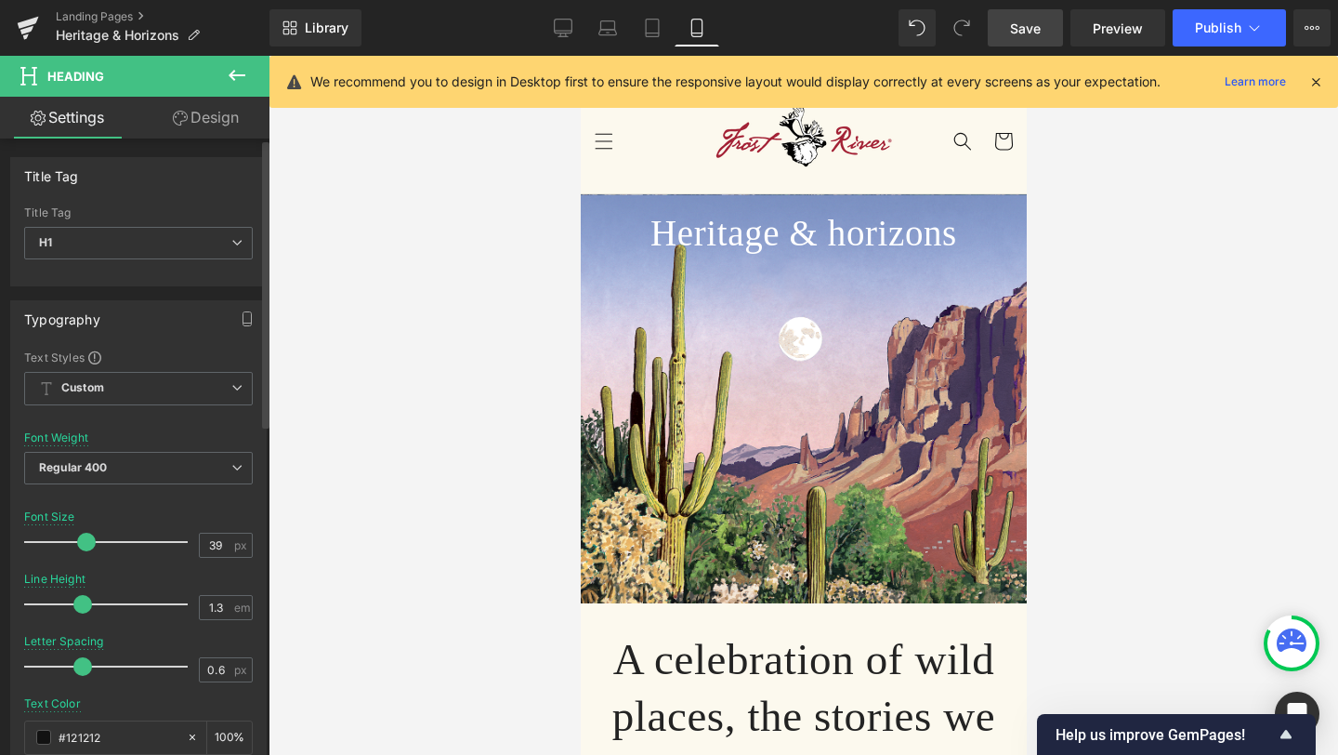
type input "40"
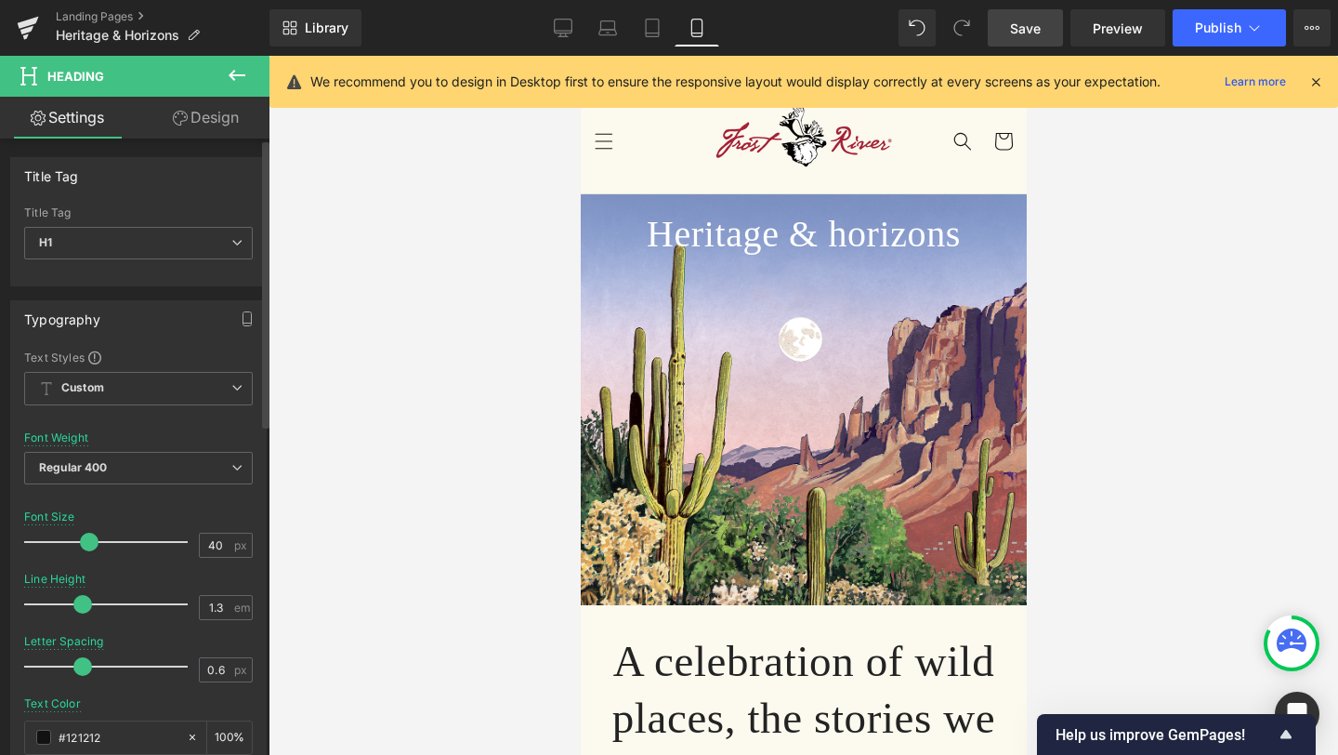
drag, startPoint x: 73, startPoint y: 540, endPoint x: 88, endPoint y: 541, distance: 14.9
click at [88, 541] on span at bounding box center [89, 542] width 19 height 19
click at [408, 350] on div at bounding box center [804, 405] width 1070 height 699
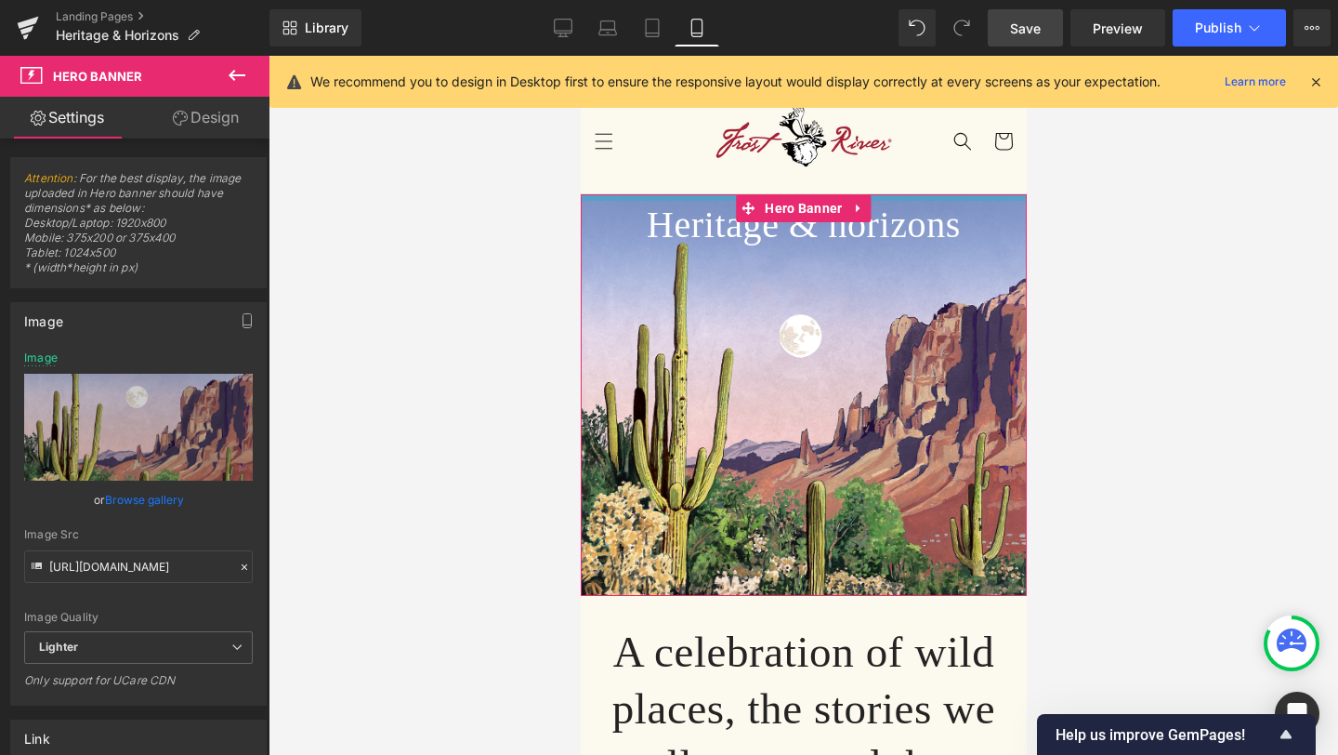
drag, startPoint x: 688, startPoint y: 208, endPoint x: 690, endPoint y: 199, distance: 9.5
click at [690, 199] on div at bounding box center [803, 197] width 446 height 7
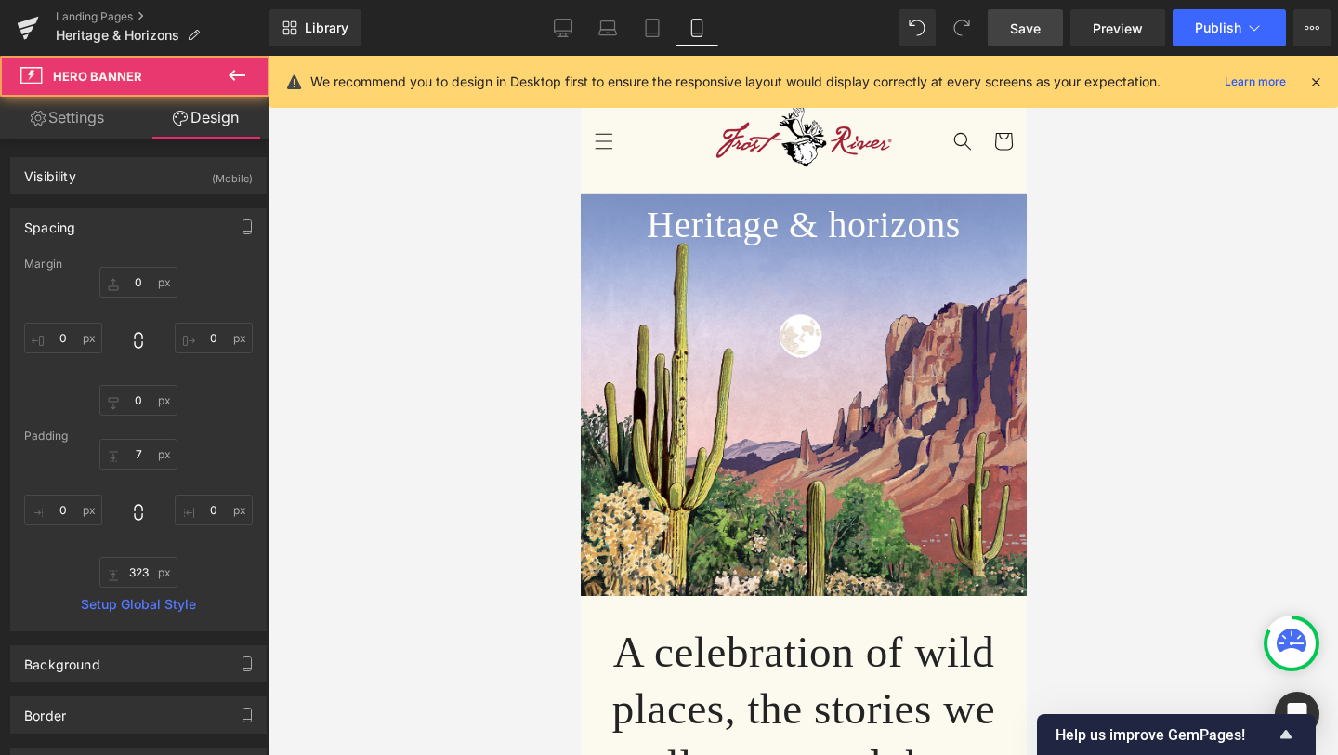
click at [478, 369] on div at bounding box center [804, 405] width 1070 height 699
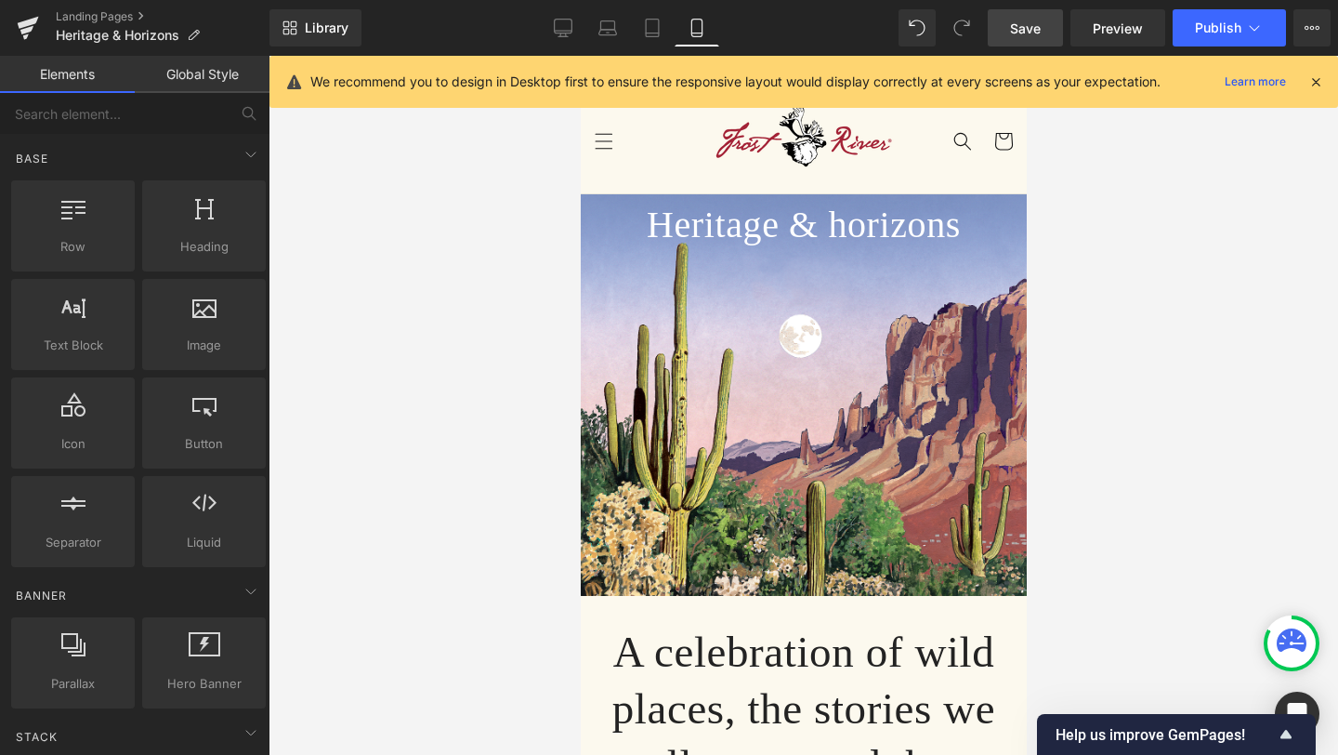
click at [1037, 26] on span "Save" at bounding box center [1025, 29] width 31 height 20
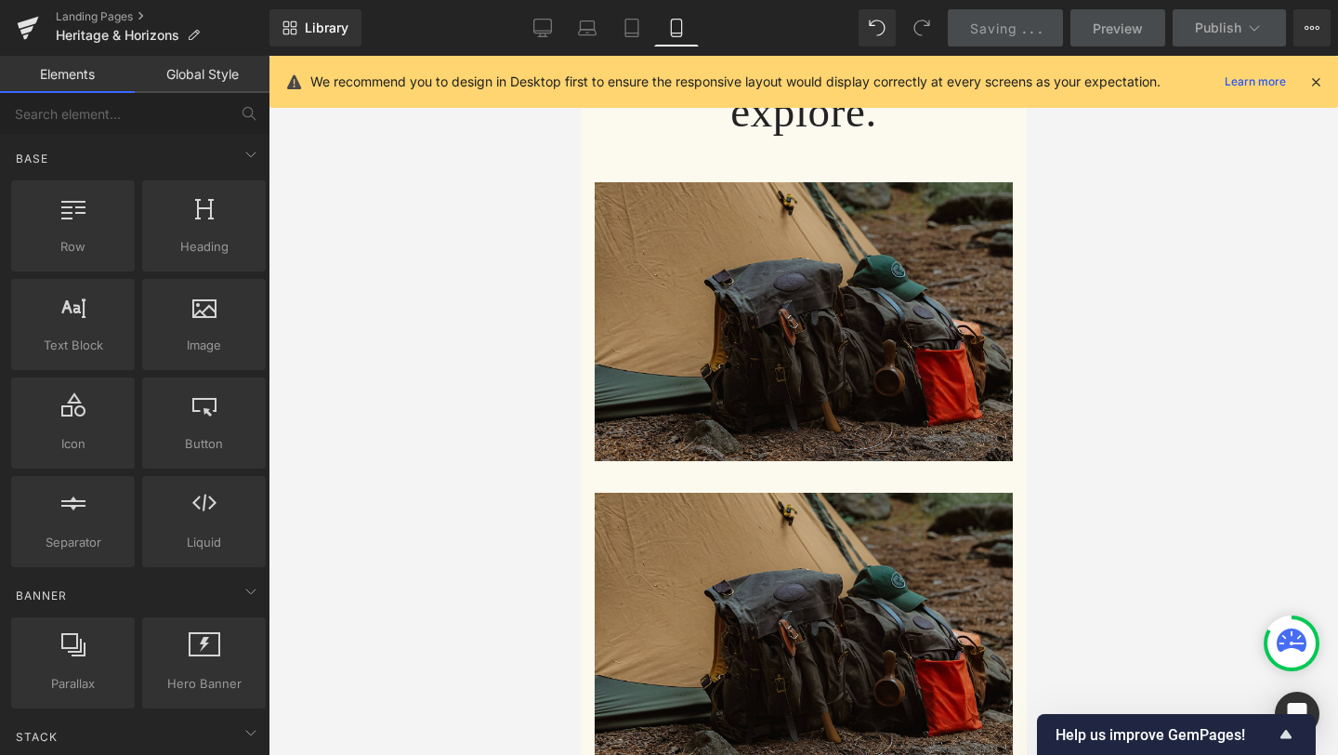
scroll to position [777, 0]
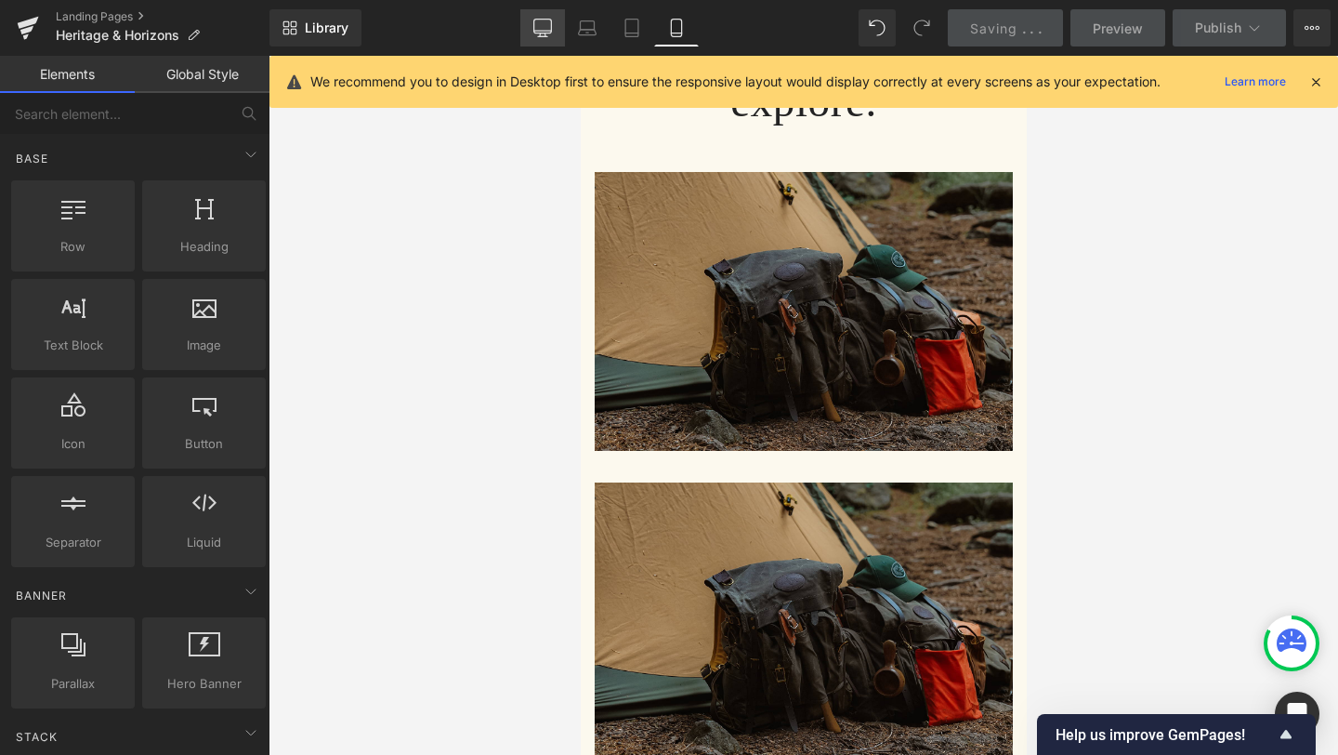
click at [546, 36] on icon at bounding box center [542, 36] width 9 height 0
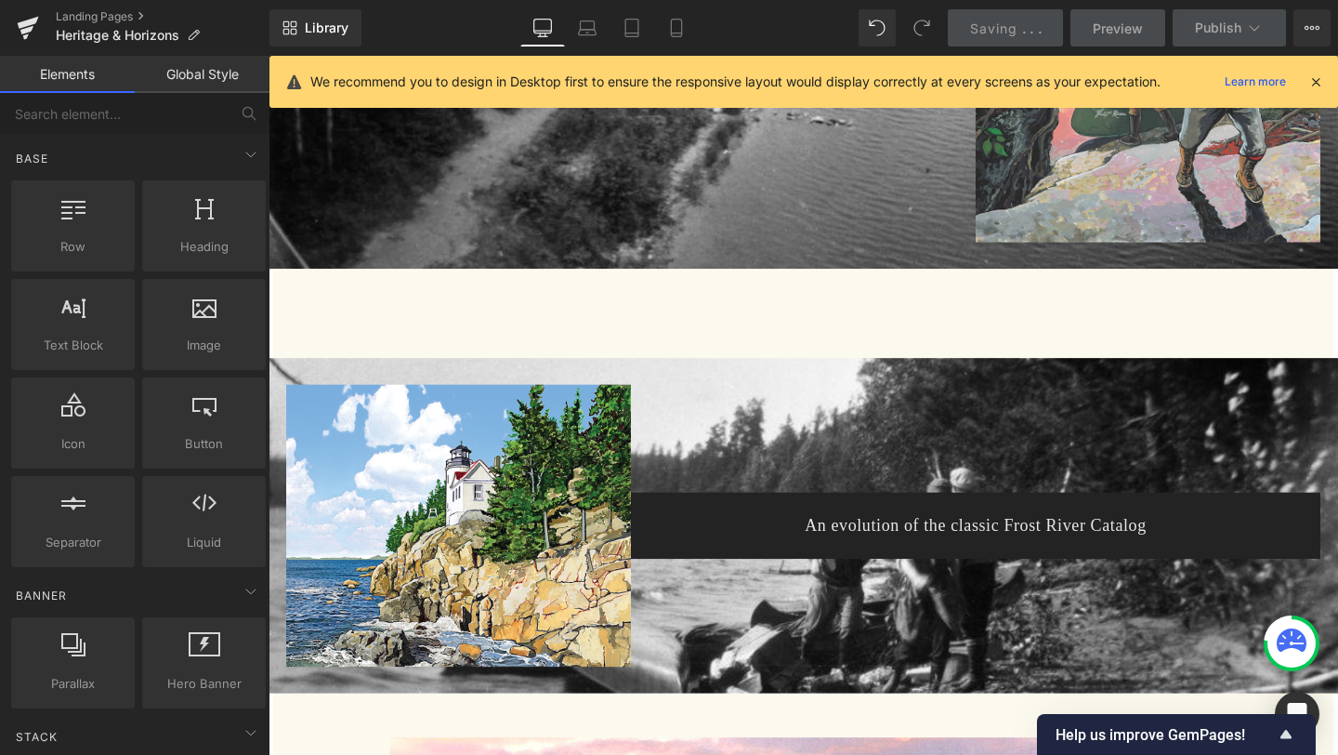
scroll to position [1500, 0]
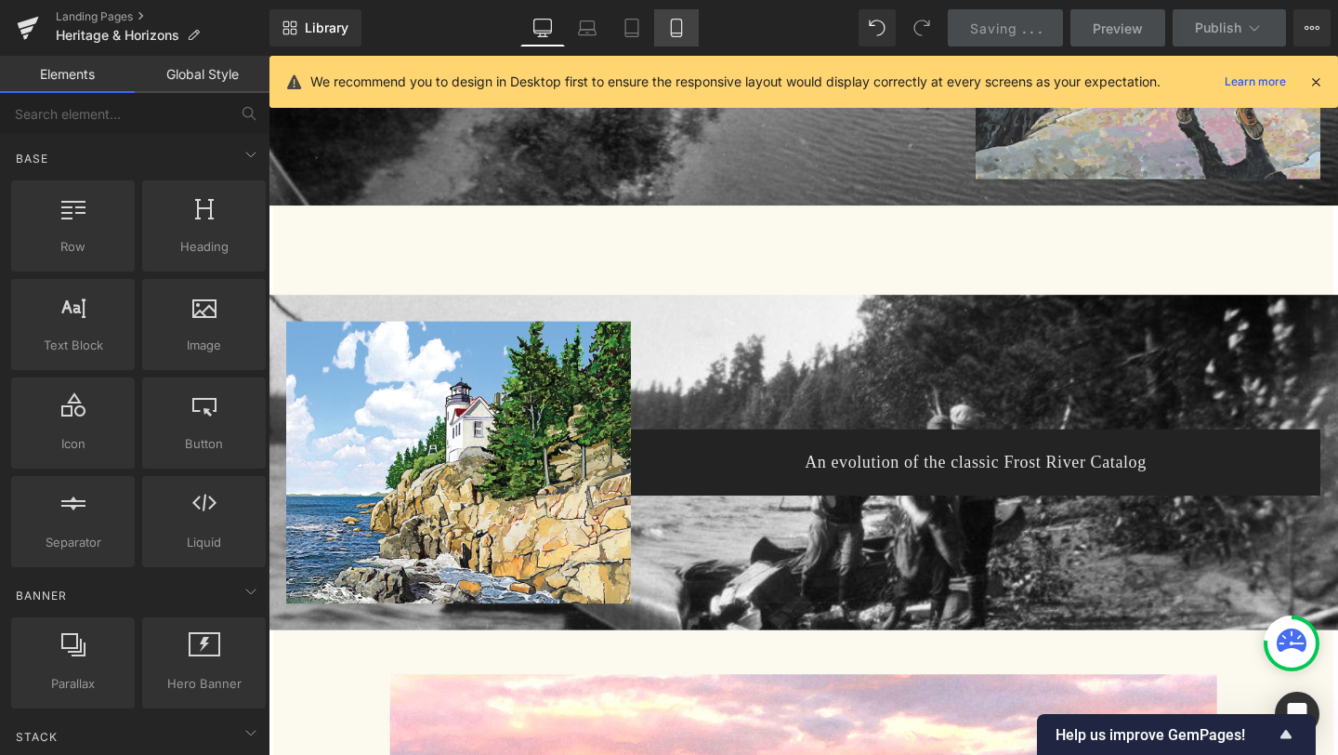
click at [679, 30] on icon at bounding box center [676, 28] width 19 height 19
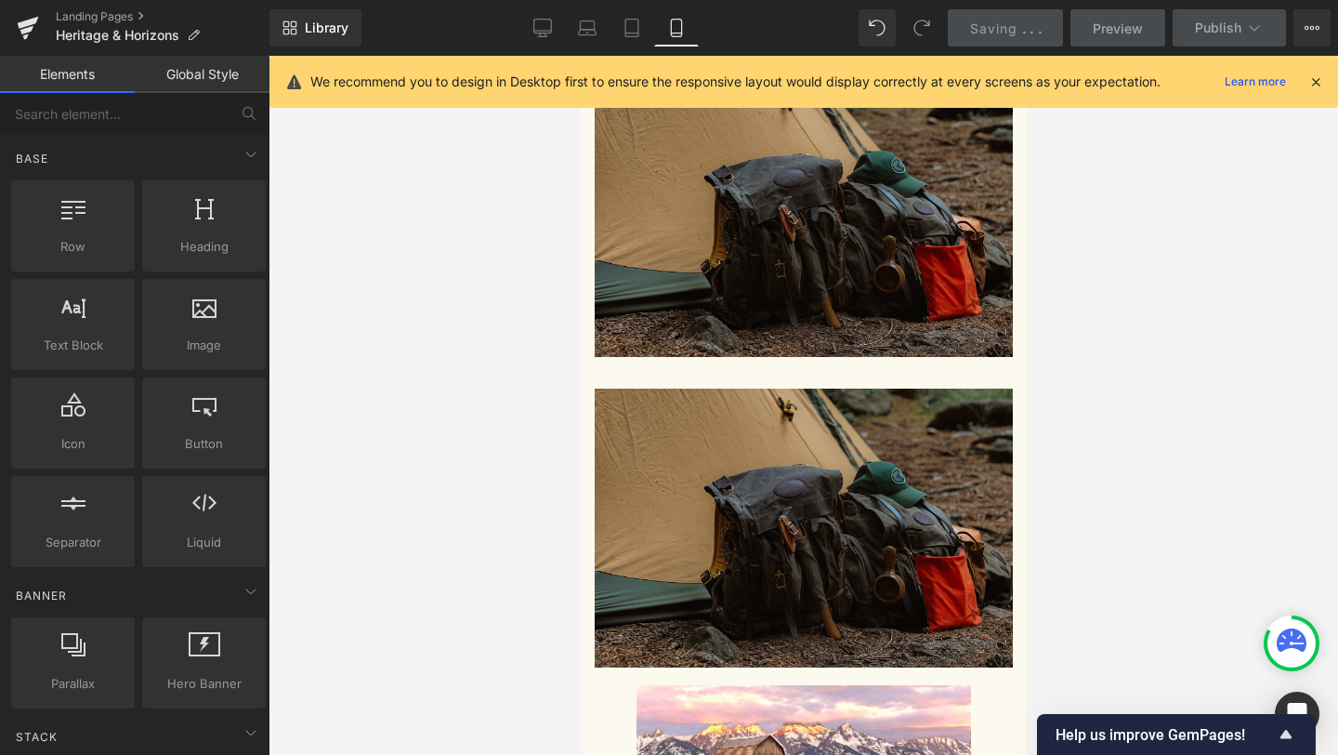
scroll to position [978, 0]
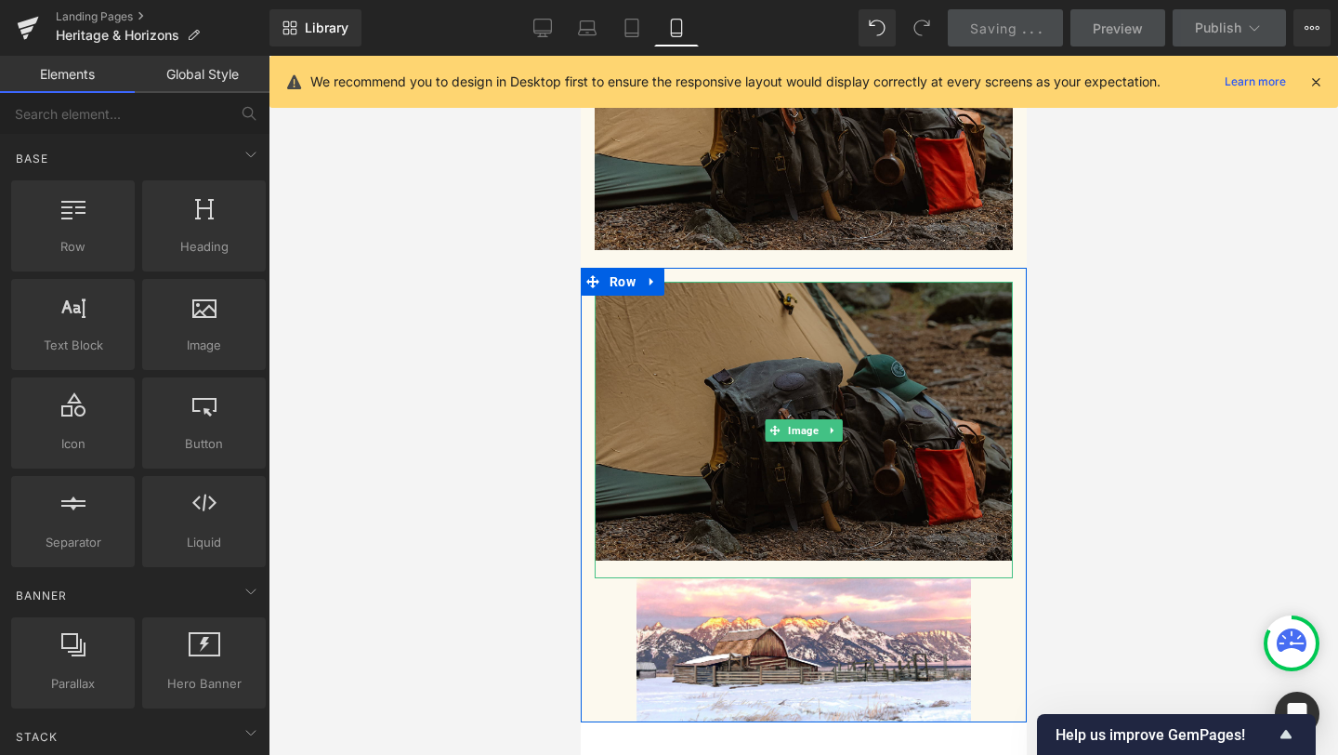
click at [800, 385] on img at bounding box center [803, 430] width 418 height 296
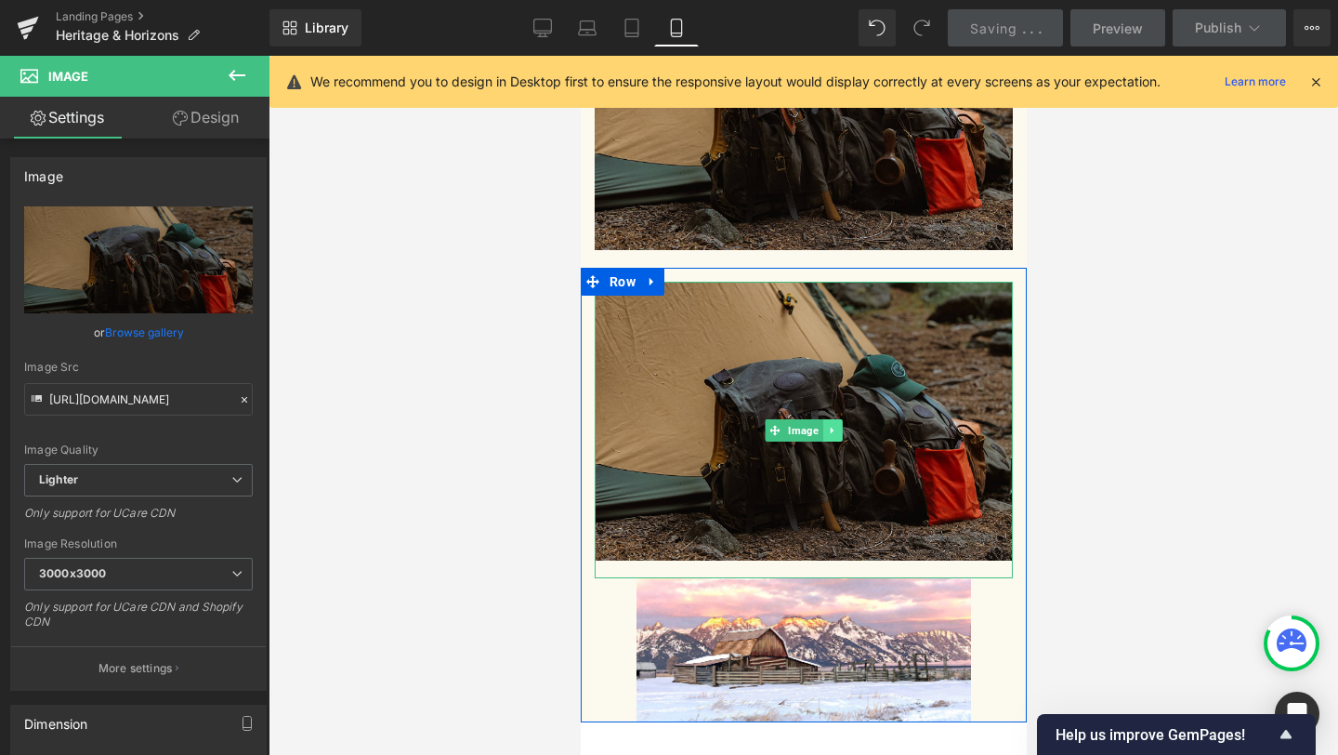
click at [836, 425] on icon at bounding box center [831, 430] width 10 height 11
click at [838, 425] on icon at bounding box center [841, 430] width 10 height 10
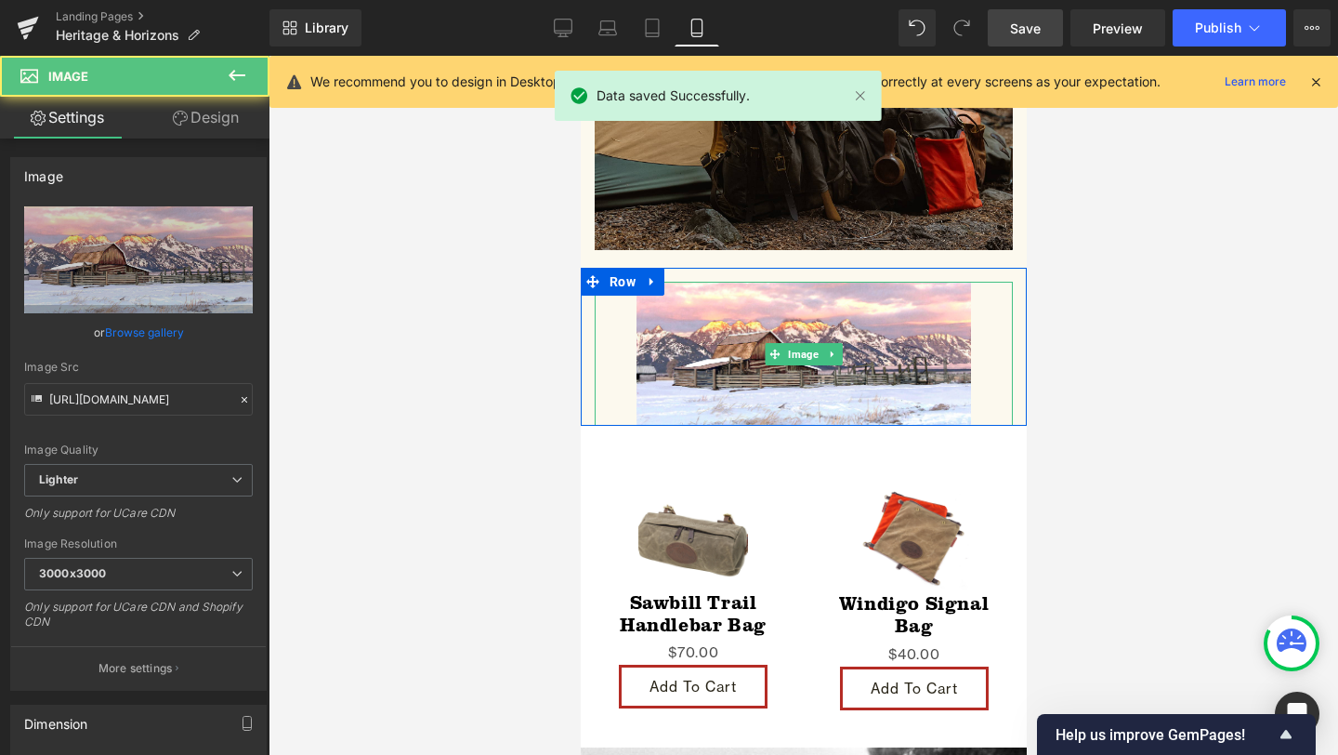
click at [992, 358] on link at bounding box center [803, 354] width 418 height 144
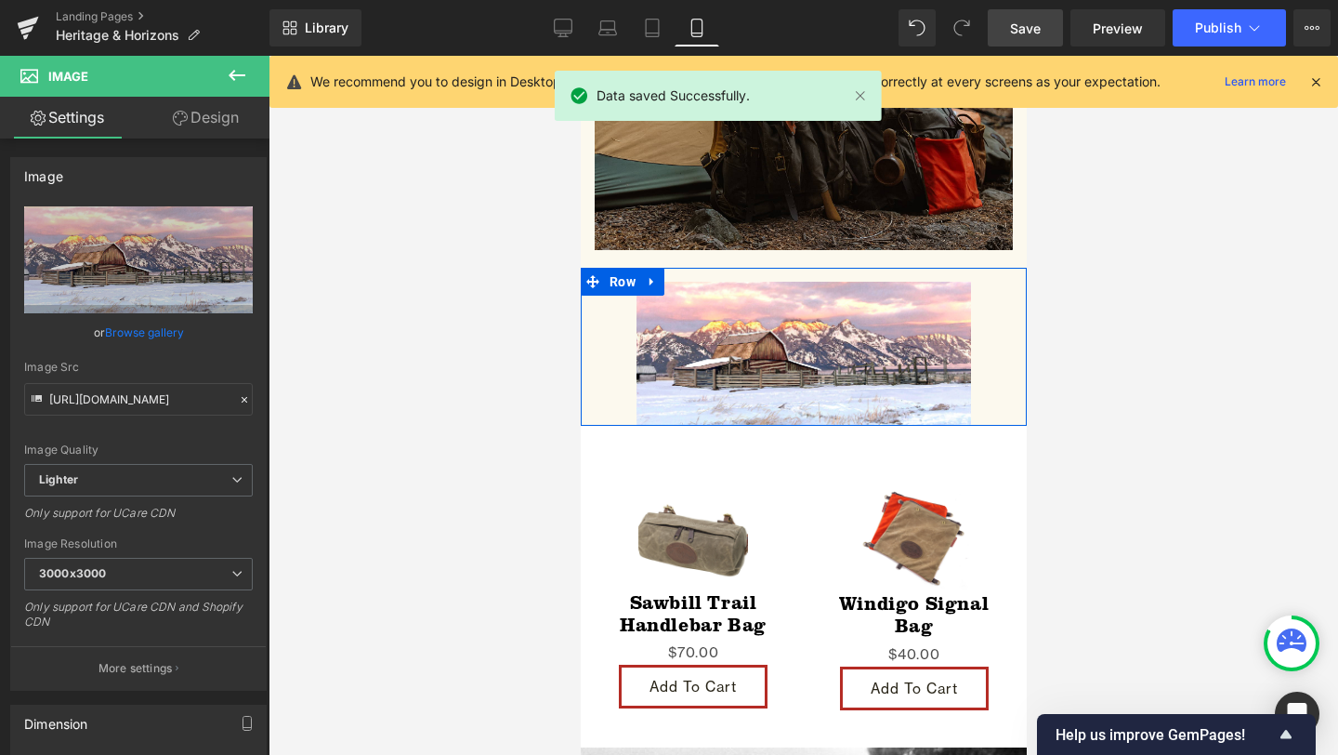
click at [1015, 349] on div "Image" at bounding box center [803, 354] width 446 height 144
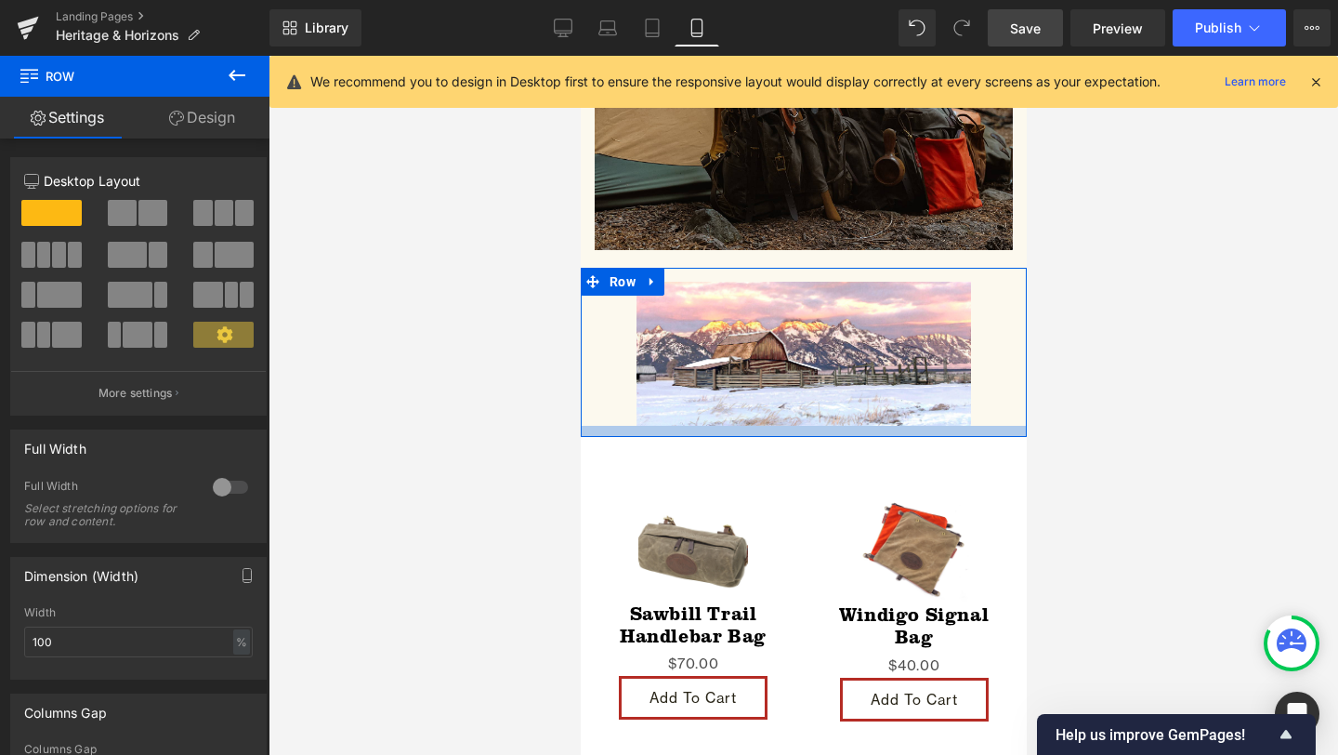
drag, startPoint x: 1015, startPoint y: 364, endPoint x: 1018, endPoint y: 375, distance: 11.5
click at [1018, 426] on div at bounding box center [803, 431] width 446 height 11
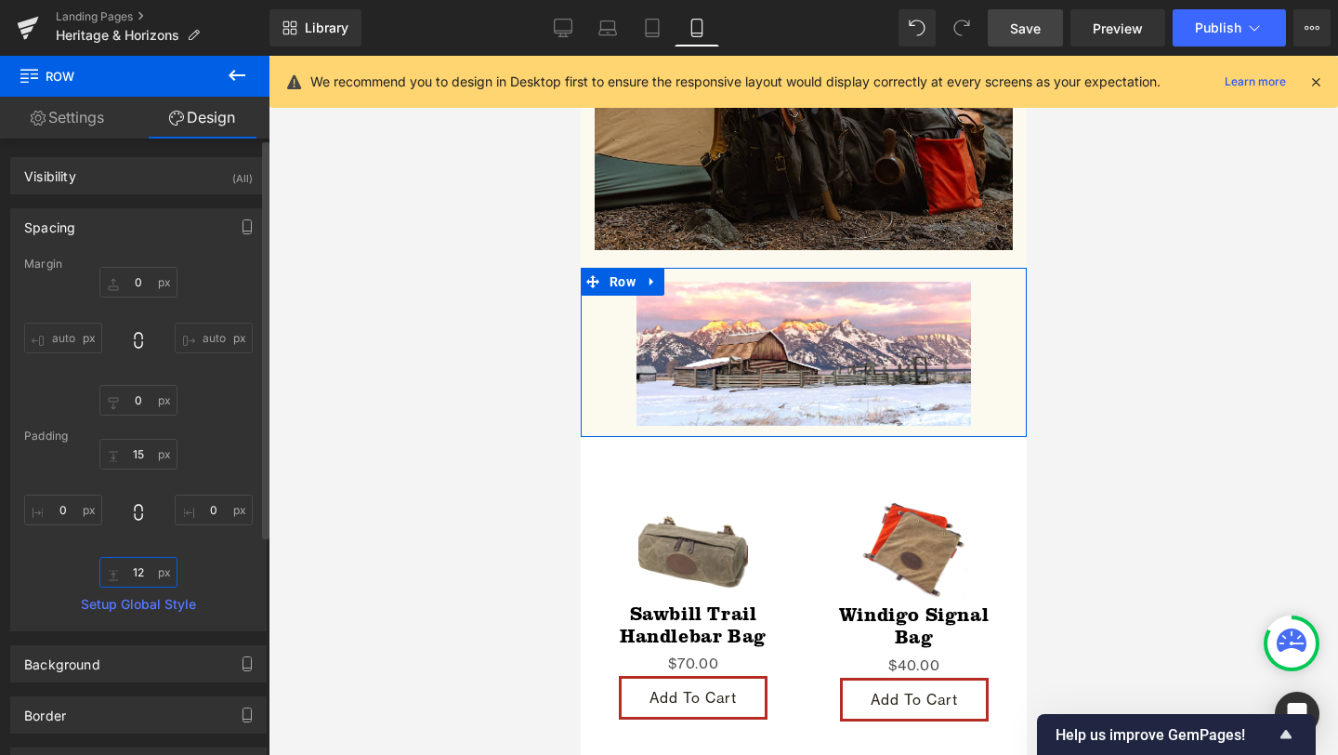
click at [141, 575] on input "12" at bounding box center [138, 572] width 78 height 31
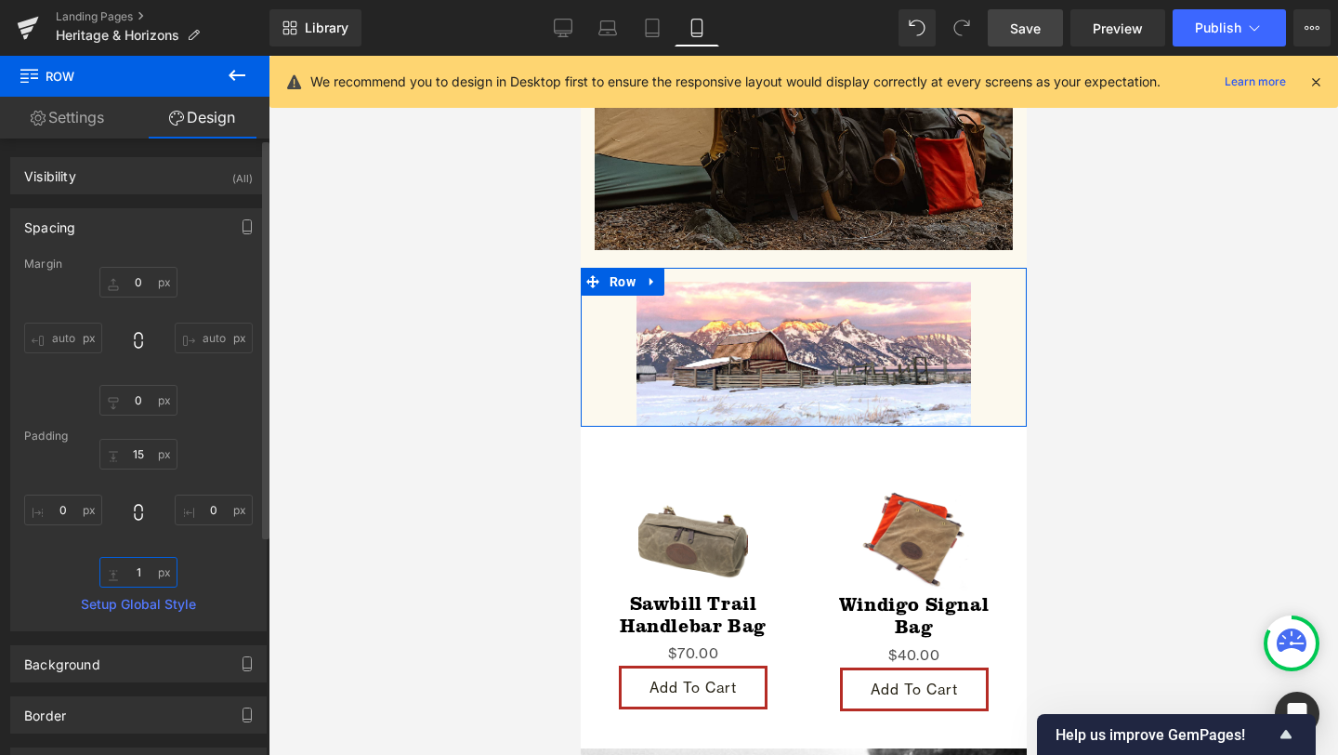
type input "15"
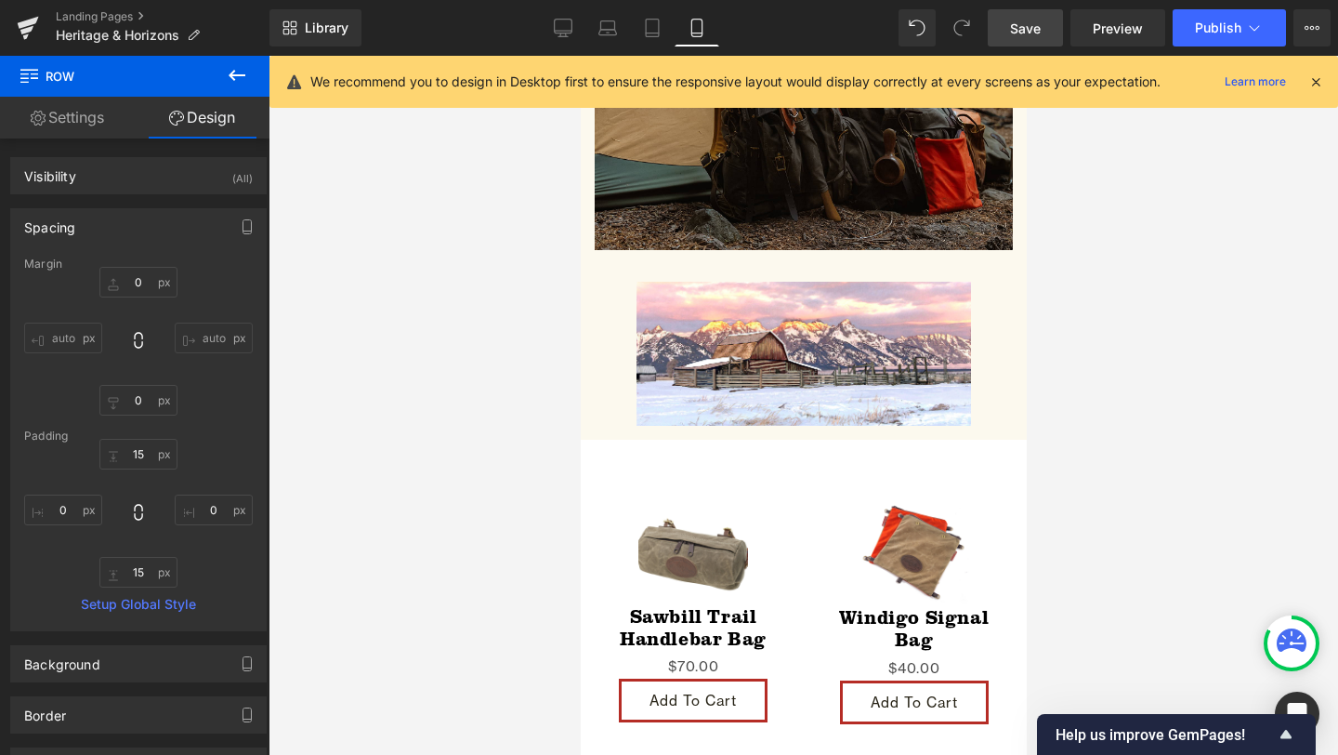
click at [307, 443] on div at bounding box center [804, 405] width 1070 height 699
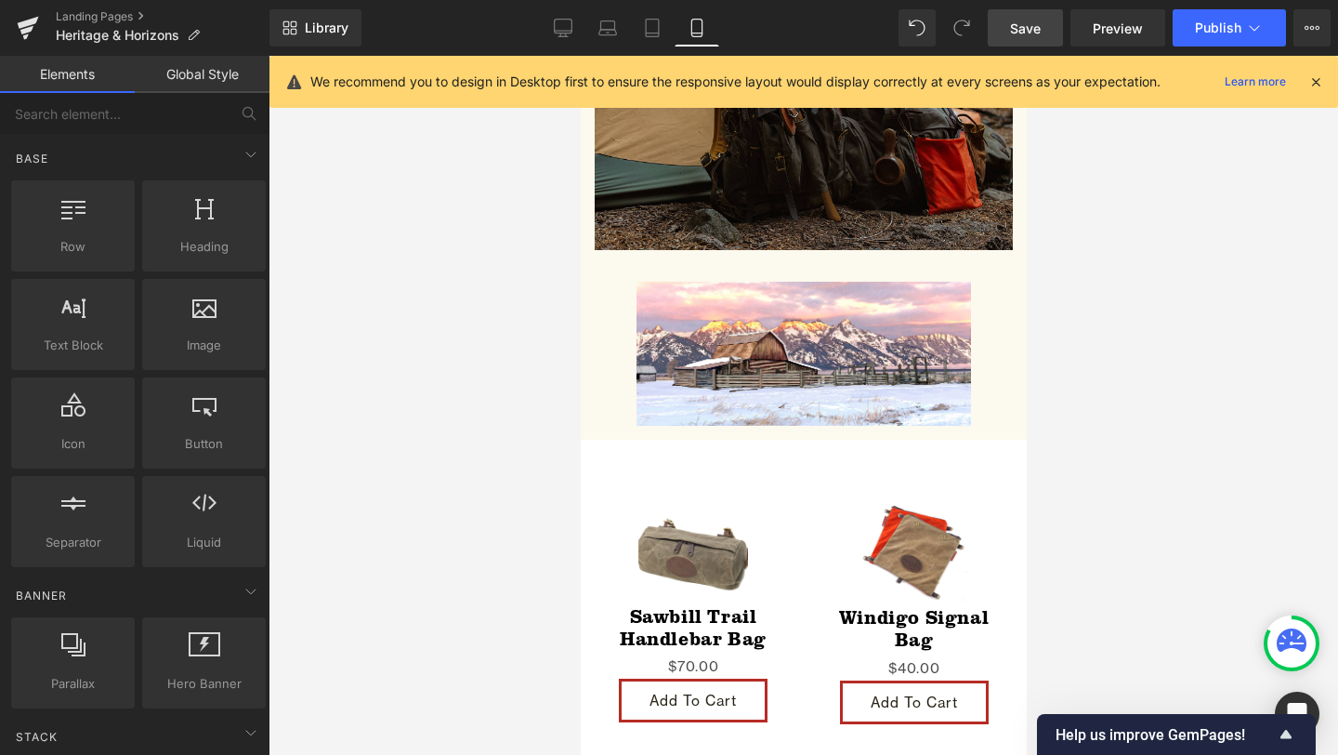
click at [1017, 29] on span "Save" at bounding box center [1025, 29] width 31 height 20
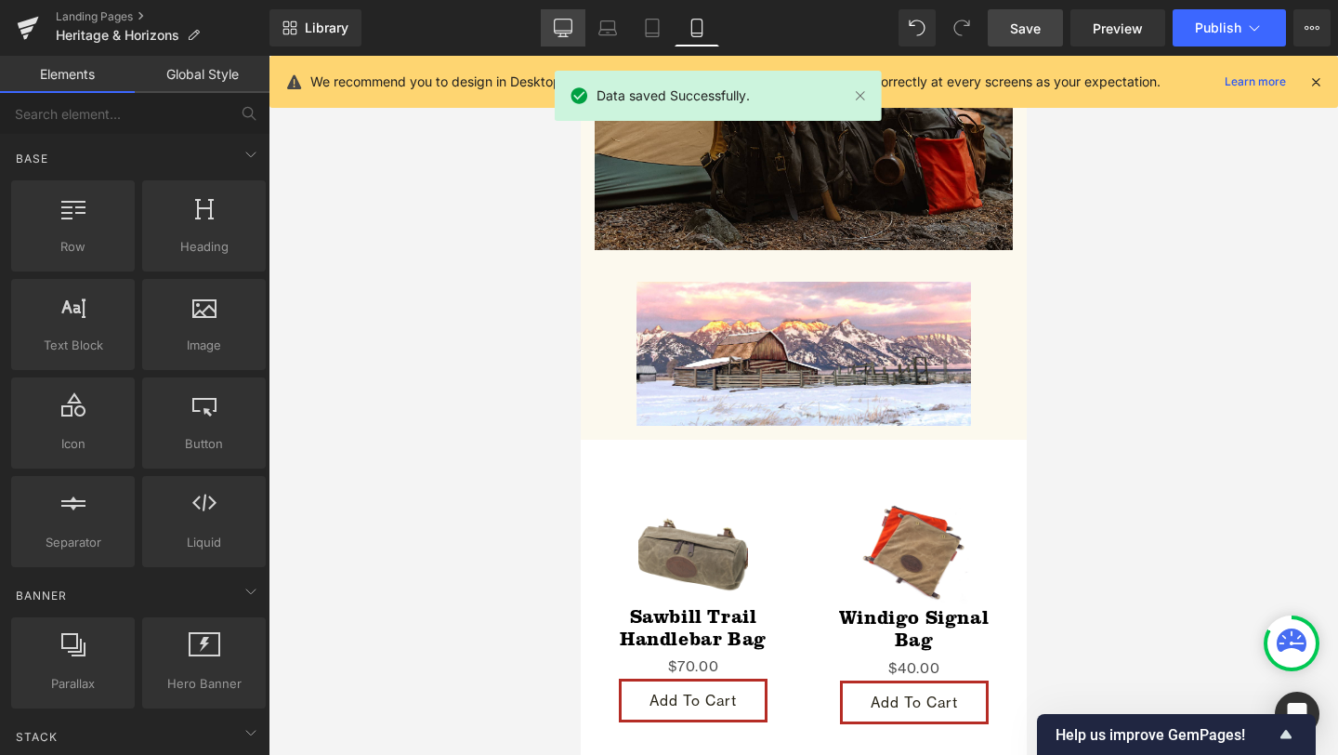
click at [559, 24] on icon at bounding box center [563, 28] width 19 height 19
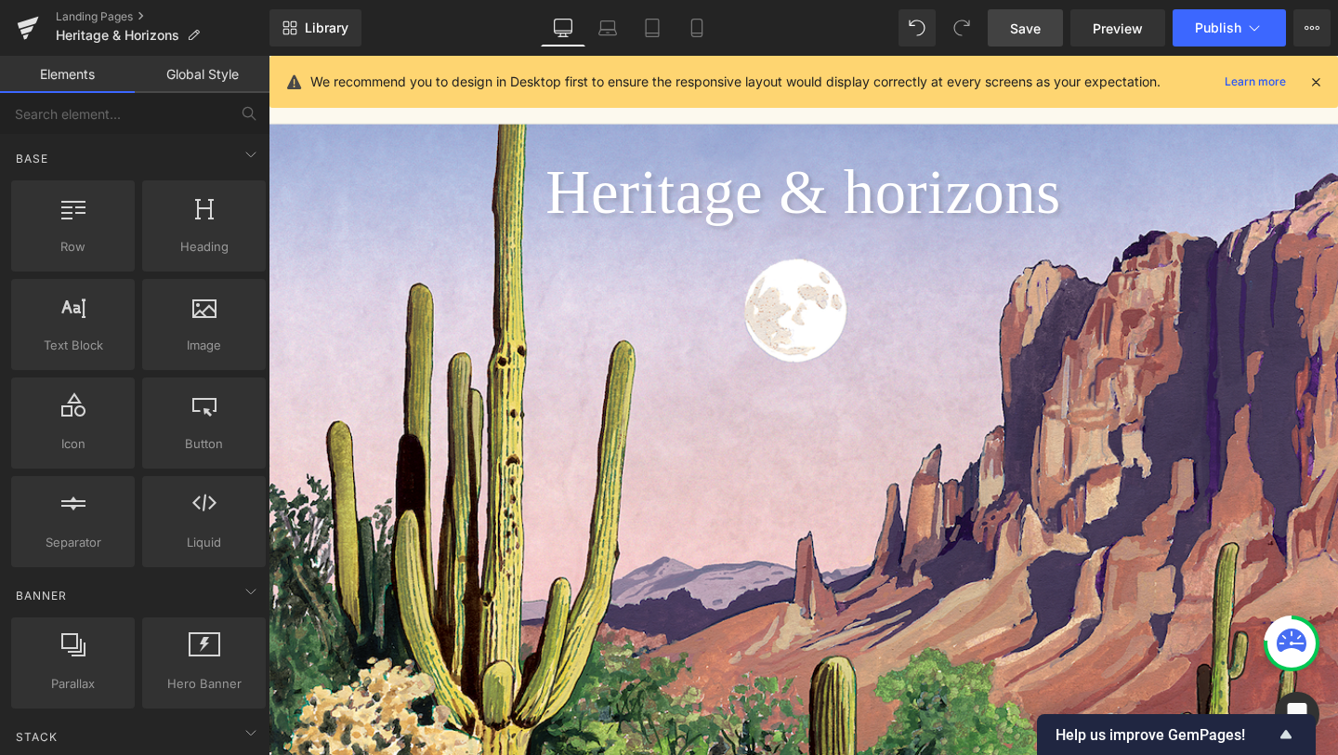
scroll to position [0, 0]
